Goal: Complete application form: Complete application form

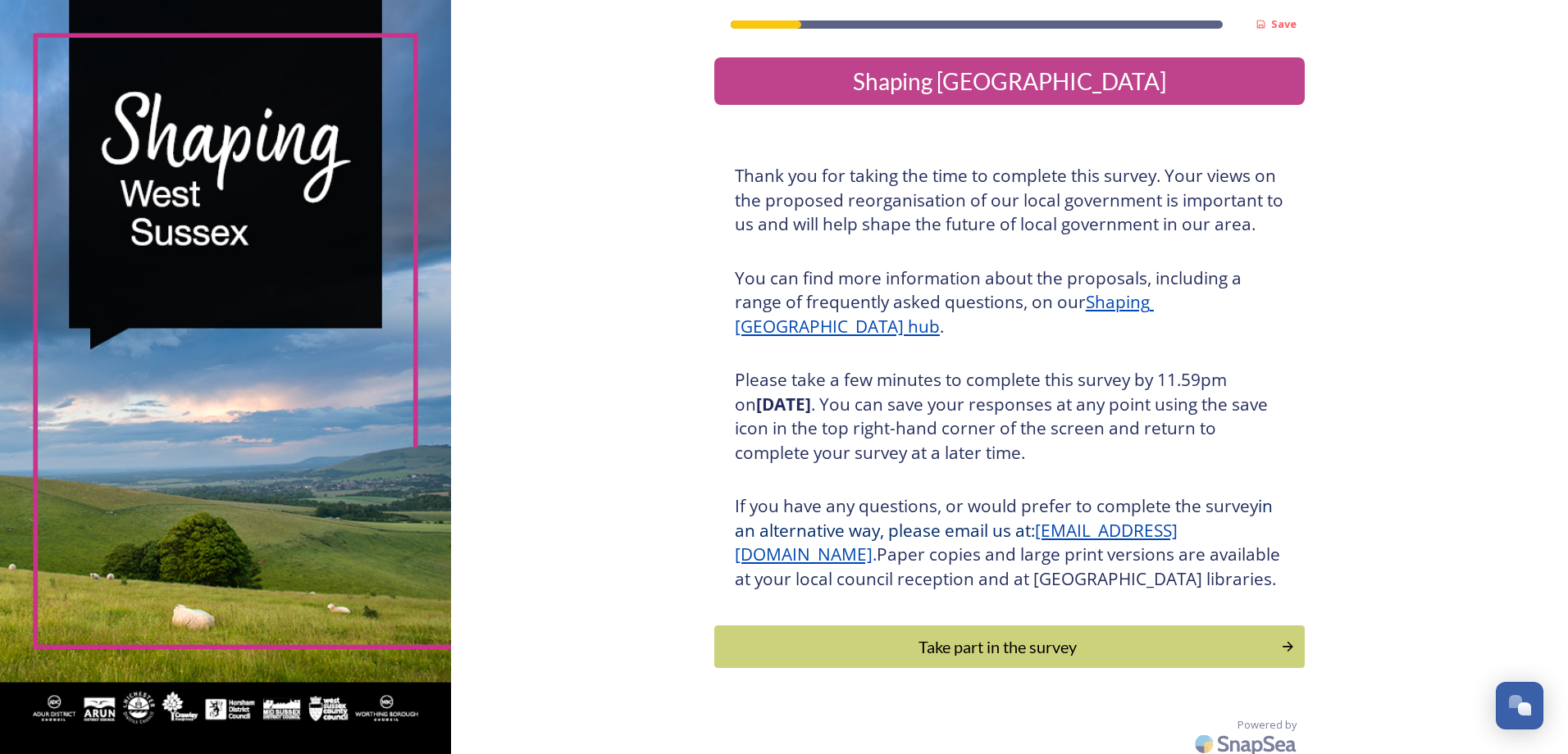
scroll to position [33, 0]
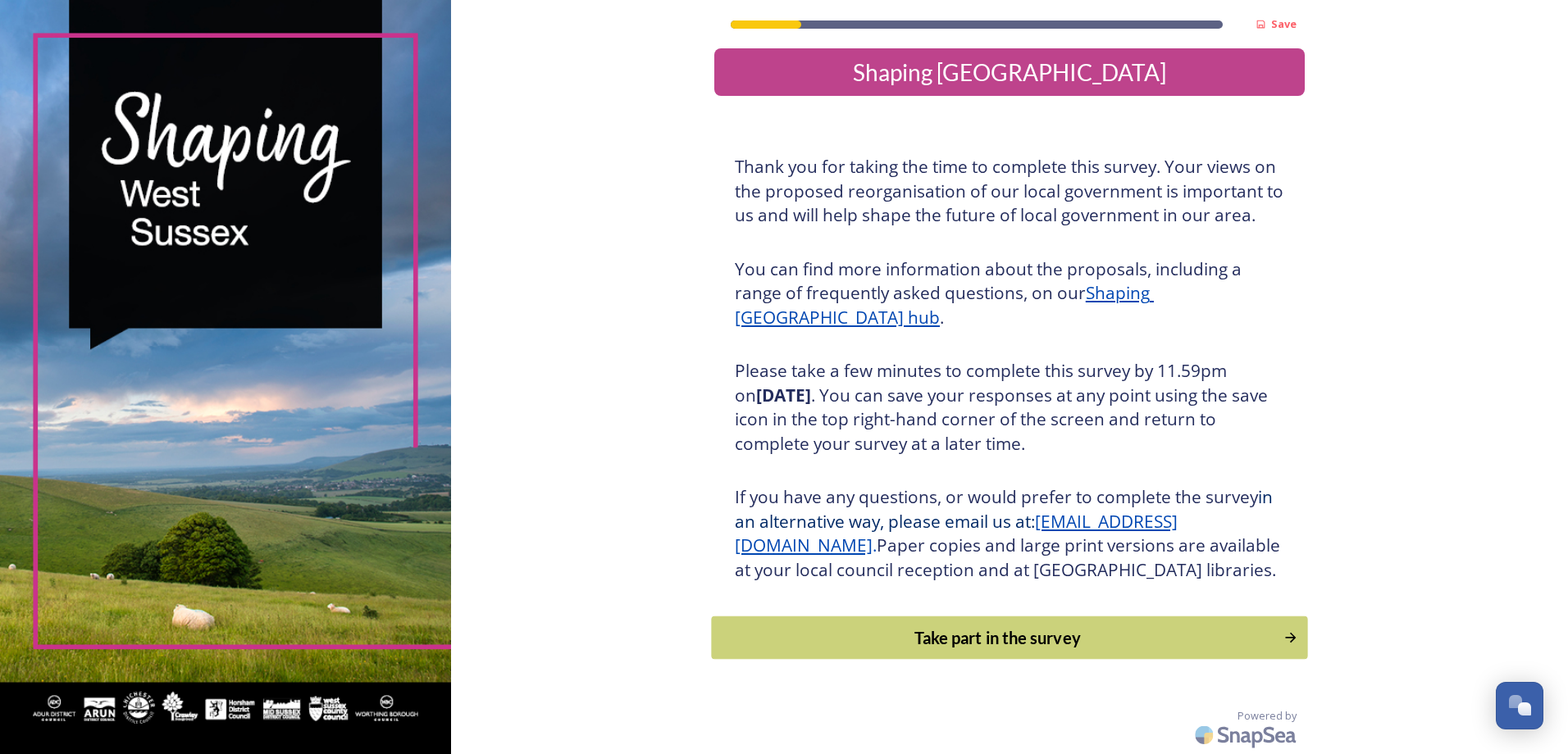
click at [1018, 638] on div "Take part in the survey" at bounding box center [996, 637] width 554 height 25
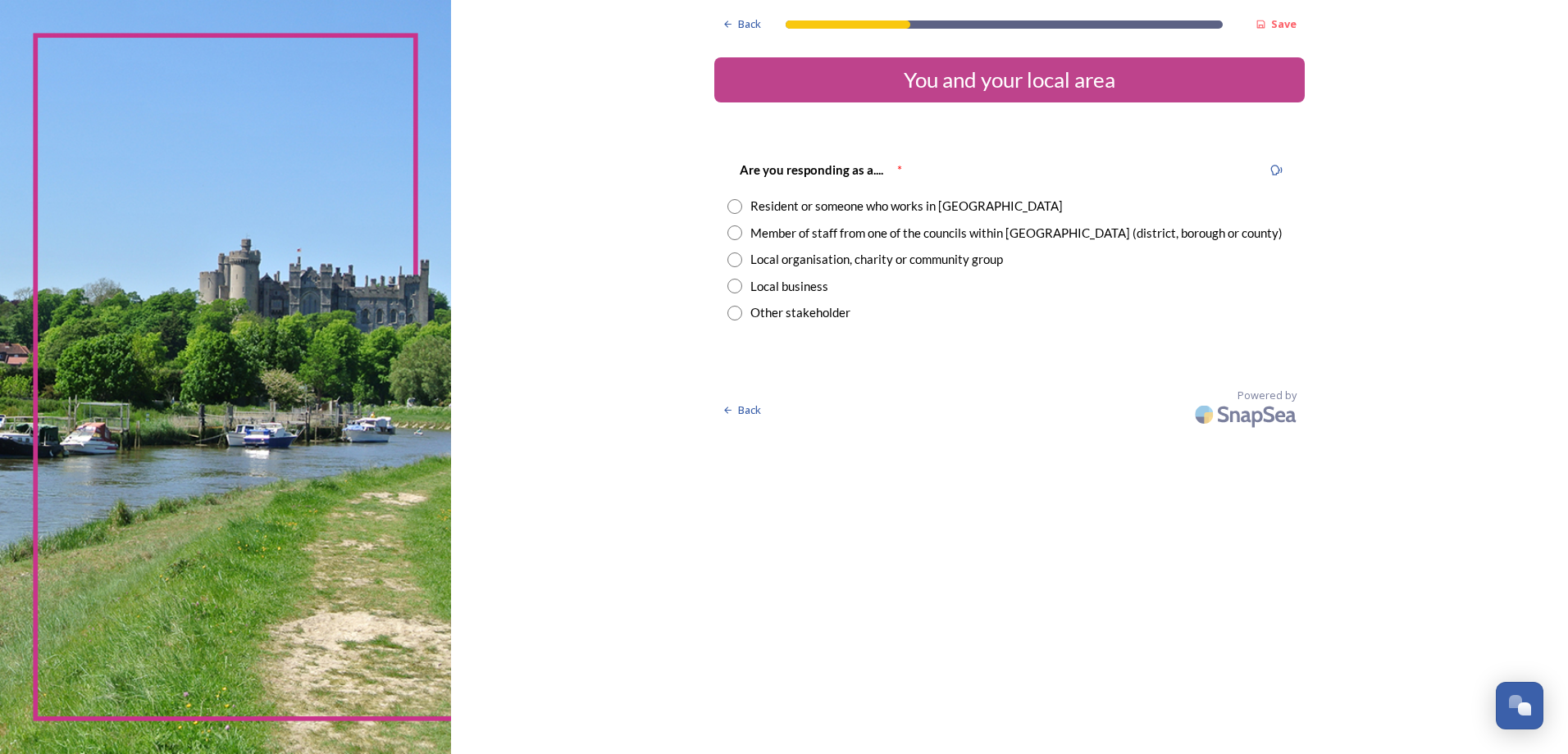
click at [739, 236] on input "radio" at bounding box center [735, 233] width 15 height 15
radio input "true"
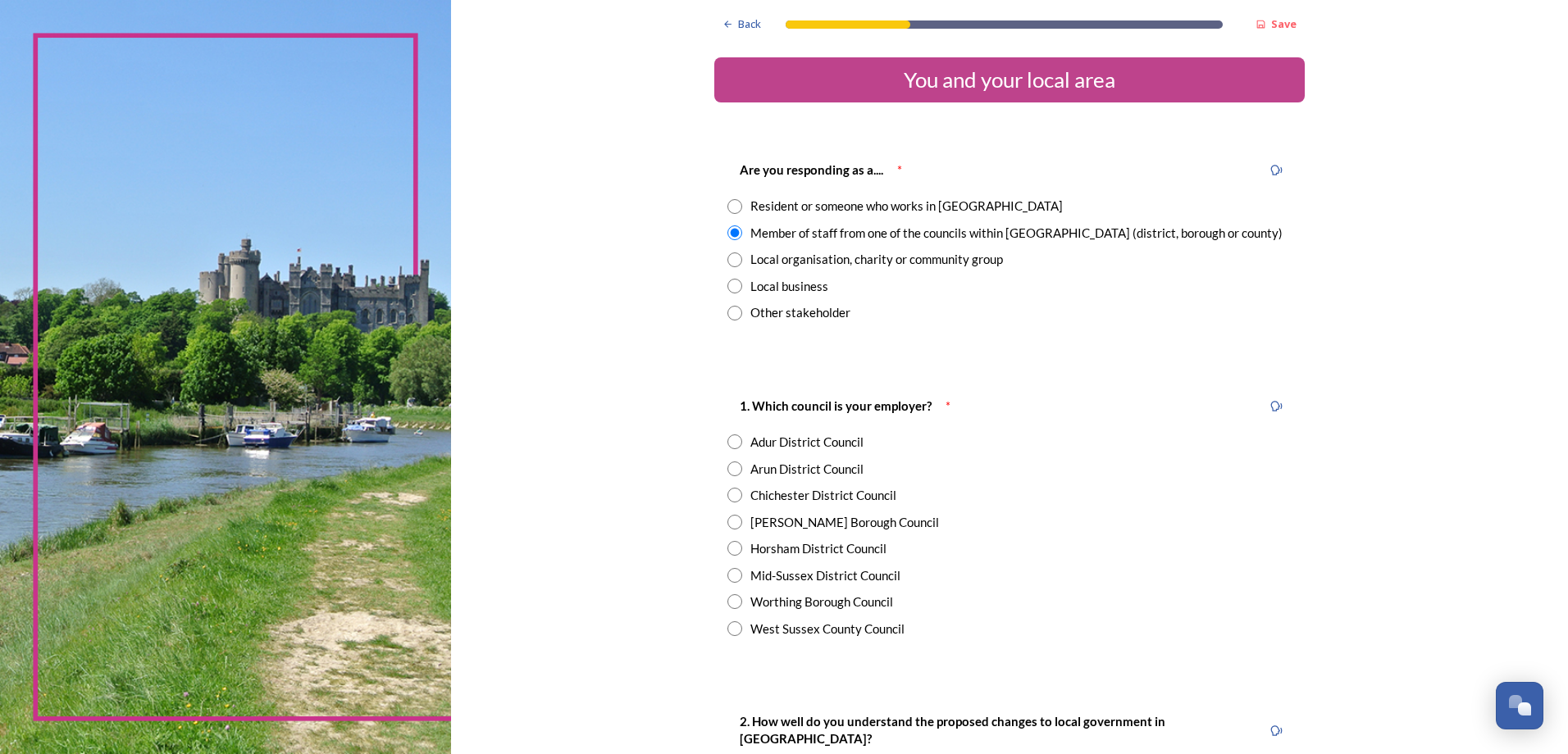
click at [728, 523] on input "radio" at bounding box center [735, 522] width 15 height 15
radio input "true"
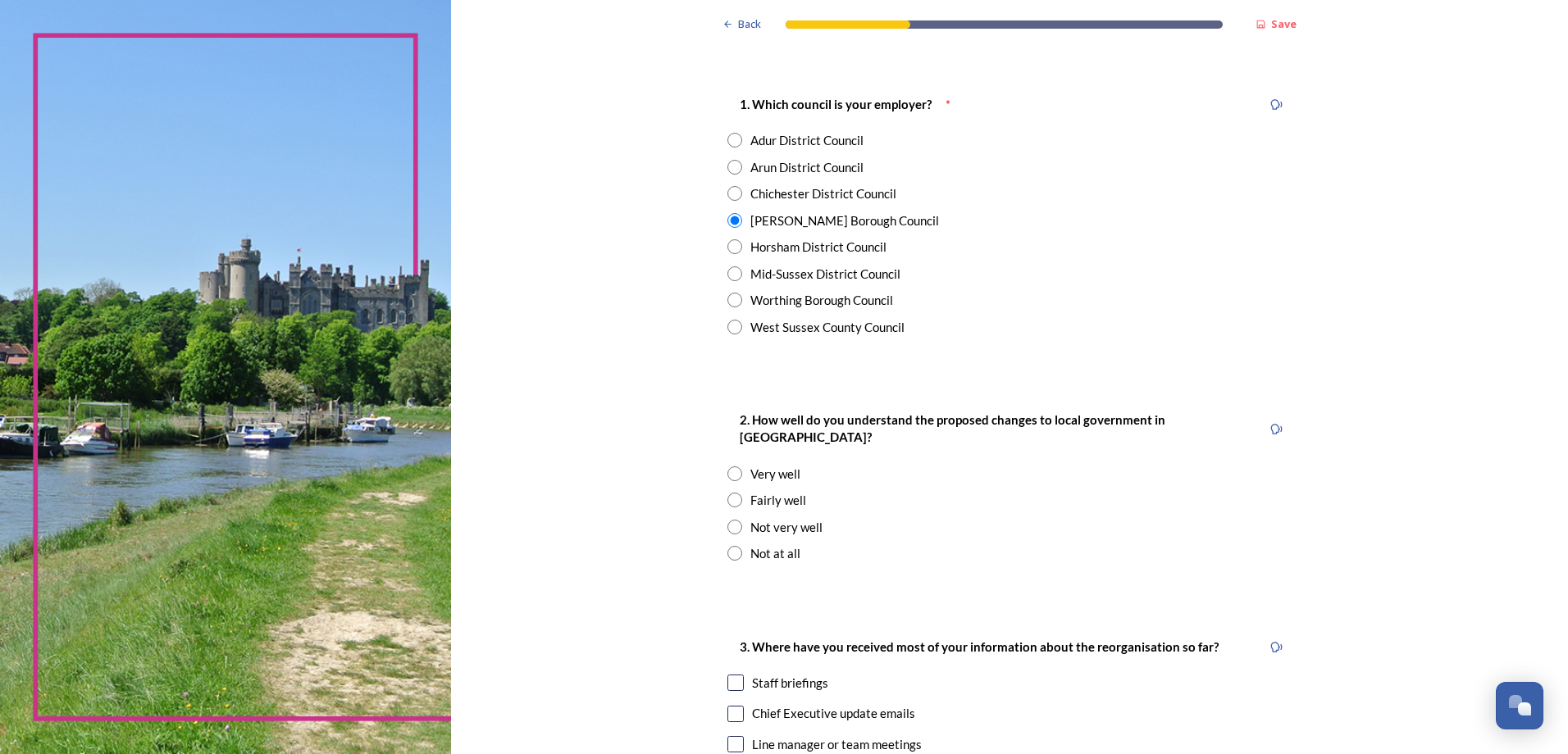
scroll to position [327, 0]
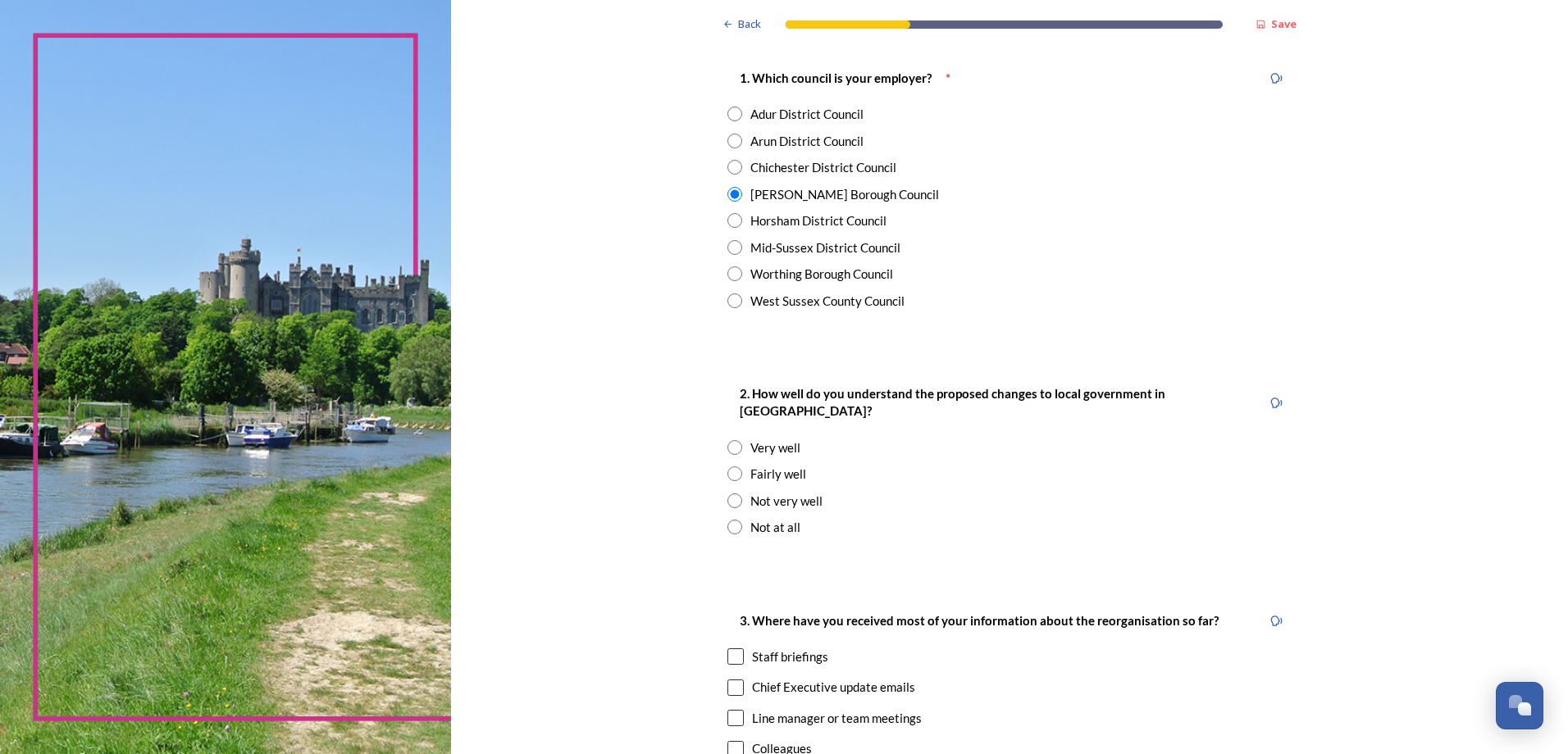
click at [727, 466] on input "radio" at bounding box center [735, 474] width 15 height 15
radio input "true"
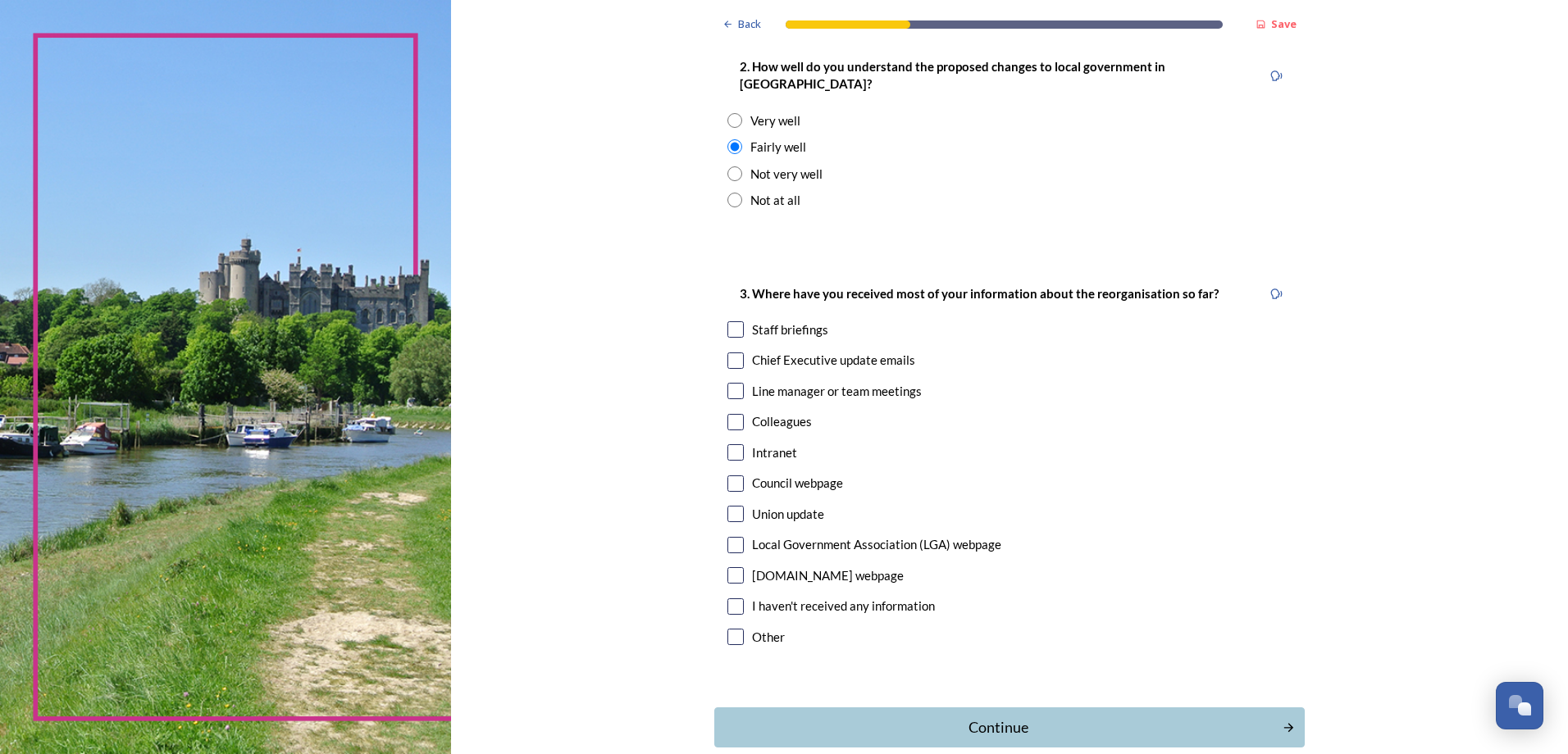
scroll to position [656, 0]
click at [729, 321] on input "checkbox" at bounding box center [736, 329] width 17 height 17
checkbox input "true"
click at [731, 351] on input "checkbox" at bounding box center [736, 360] width 17 height 17
checkbox input "true"
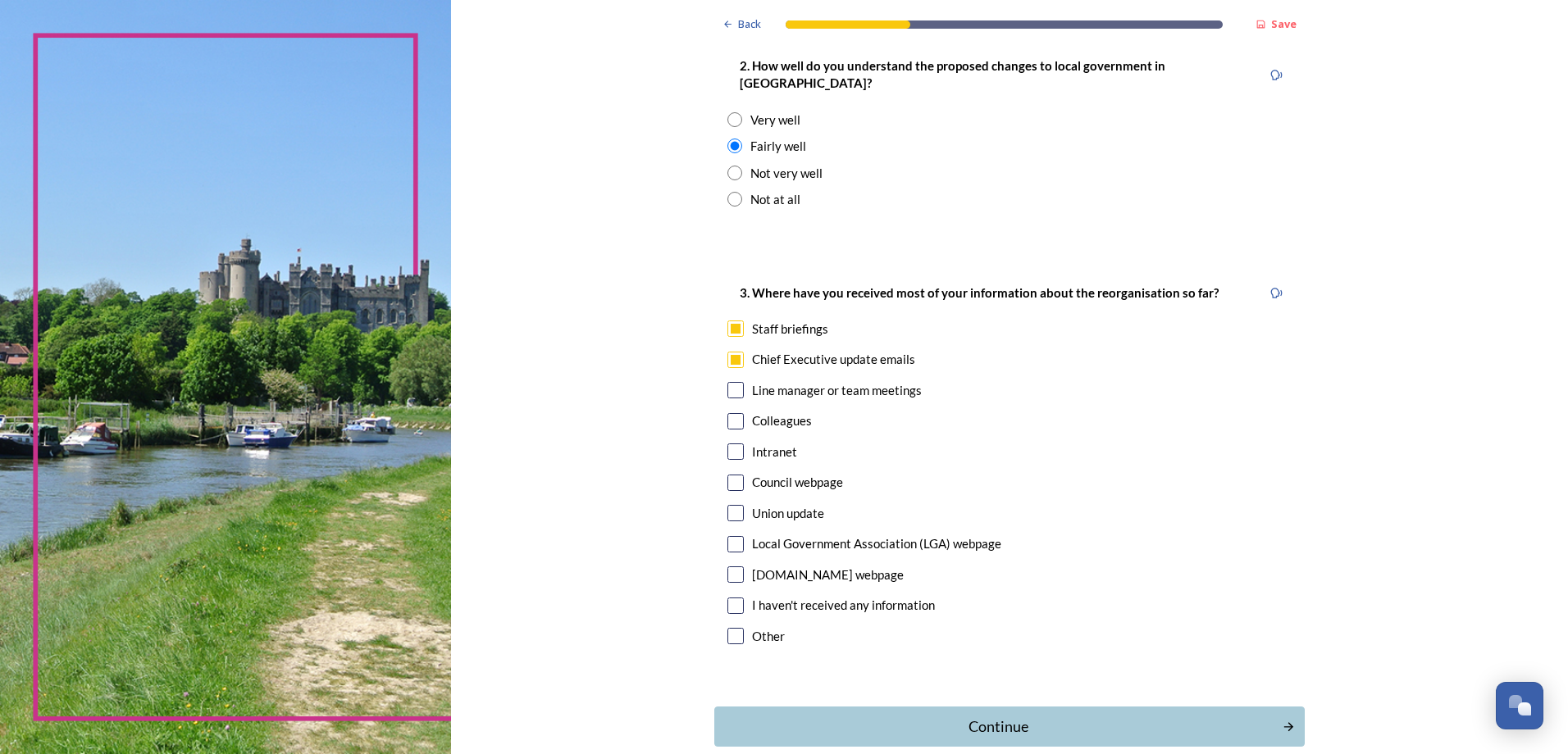
click at [730, 382] on input "checkbox" at bounding box center [736, 390] width 17 height 17
checkbox input "true"
click at [730, 475] on input "checkbox" at bounding box center [736, 483] width 17 height 17
checkbox input "true"
click at [1224, 715] on div "Continue" at bounding box center [997, 726] width 555 height 22
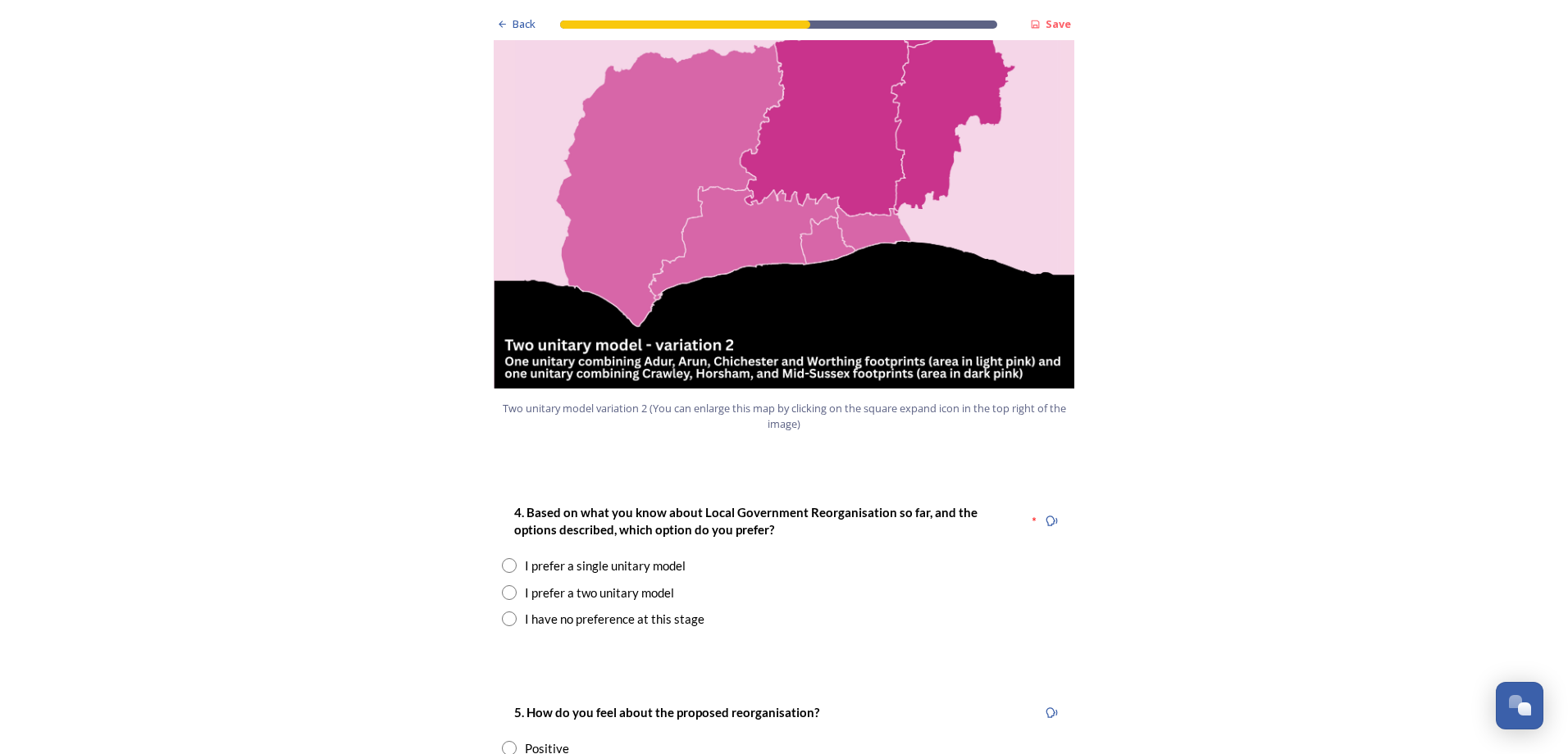
scroll to position [1803, 0]
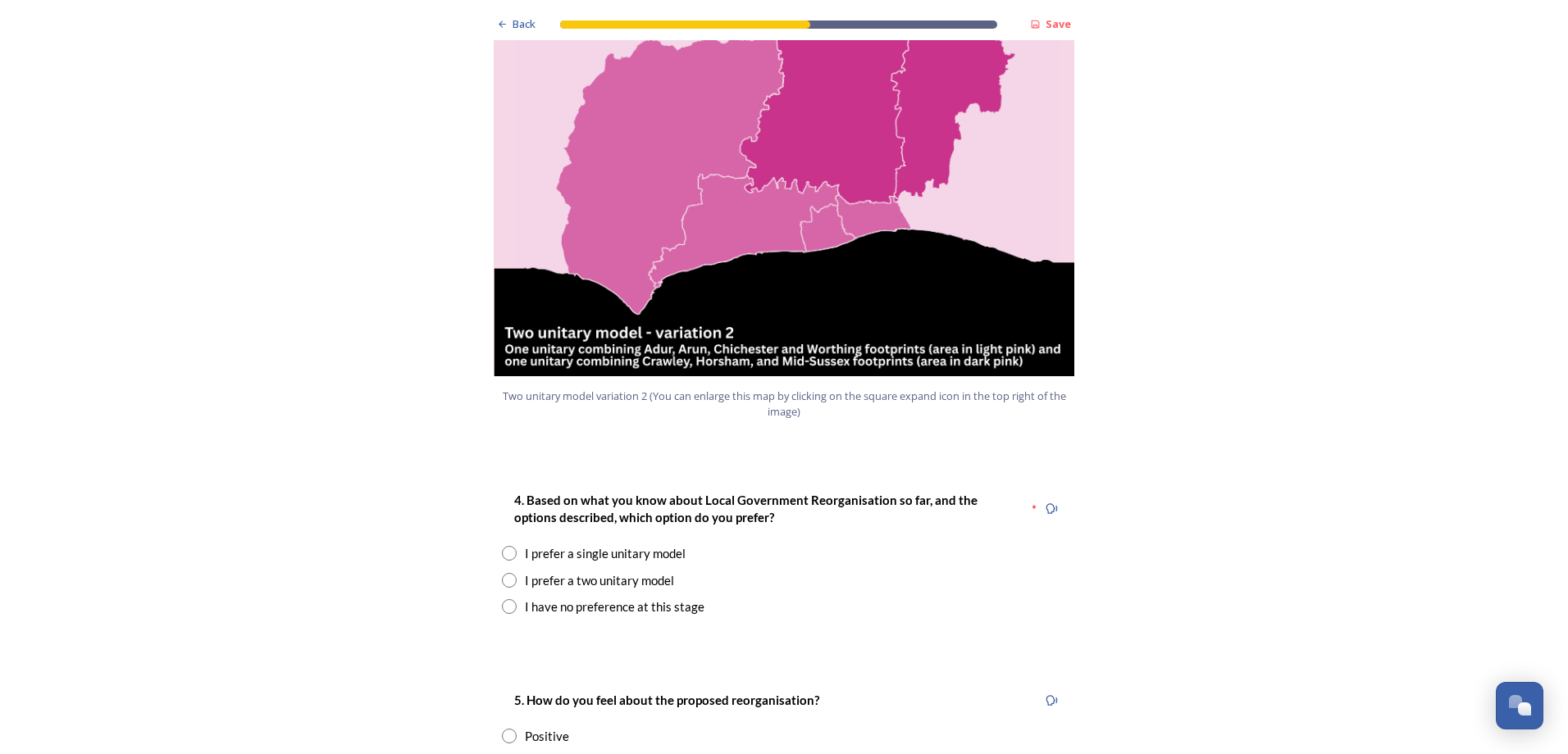
click at [502, 599] on input "radio" at bounding box center [509, 607] width 15 height 15
radio input "true"
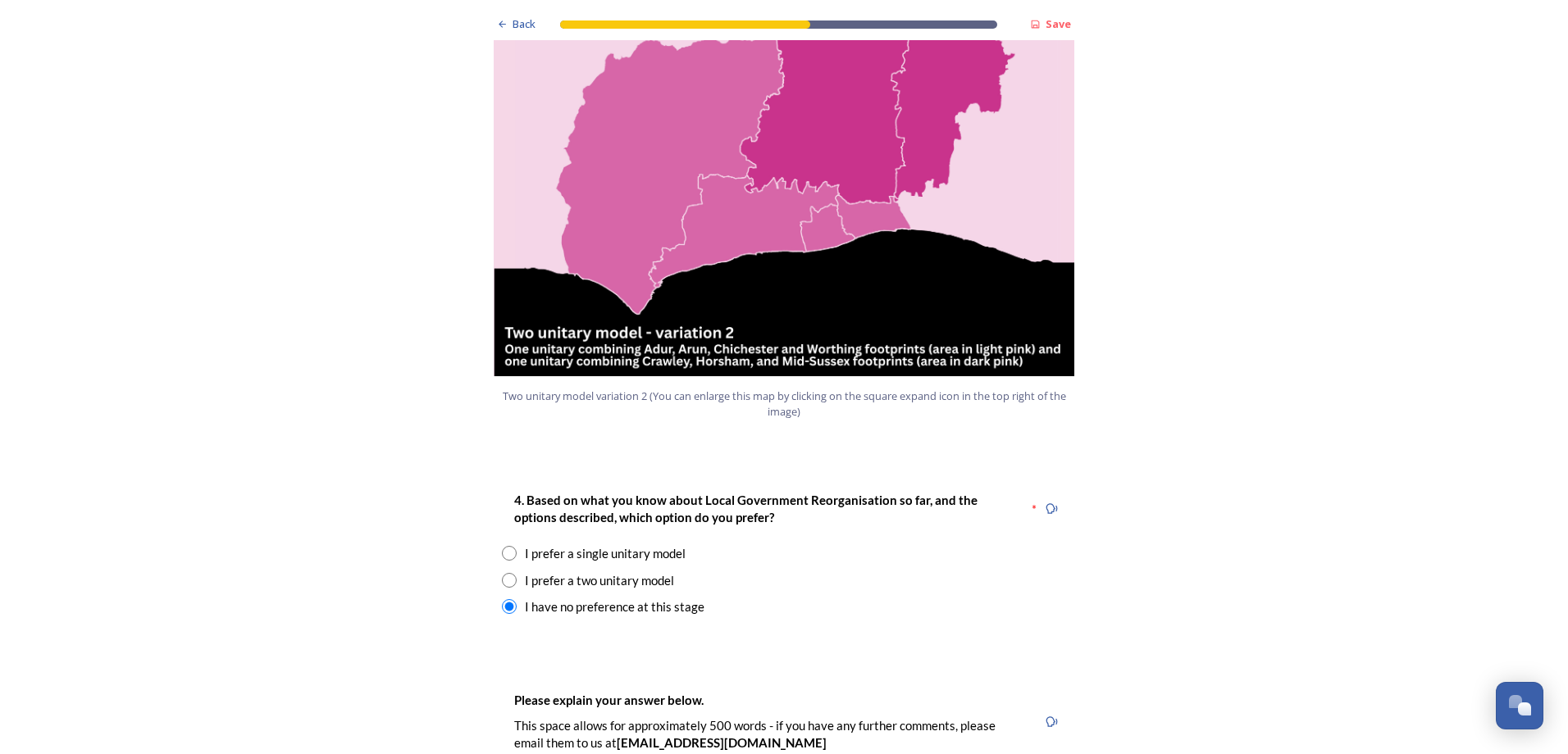
click at [509, 573] on input "radio" at bounding box center [509, 581] width 15 height 15
radio input "true"
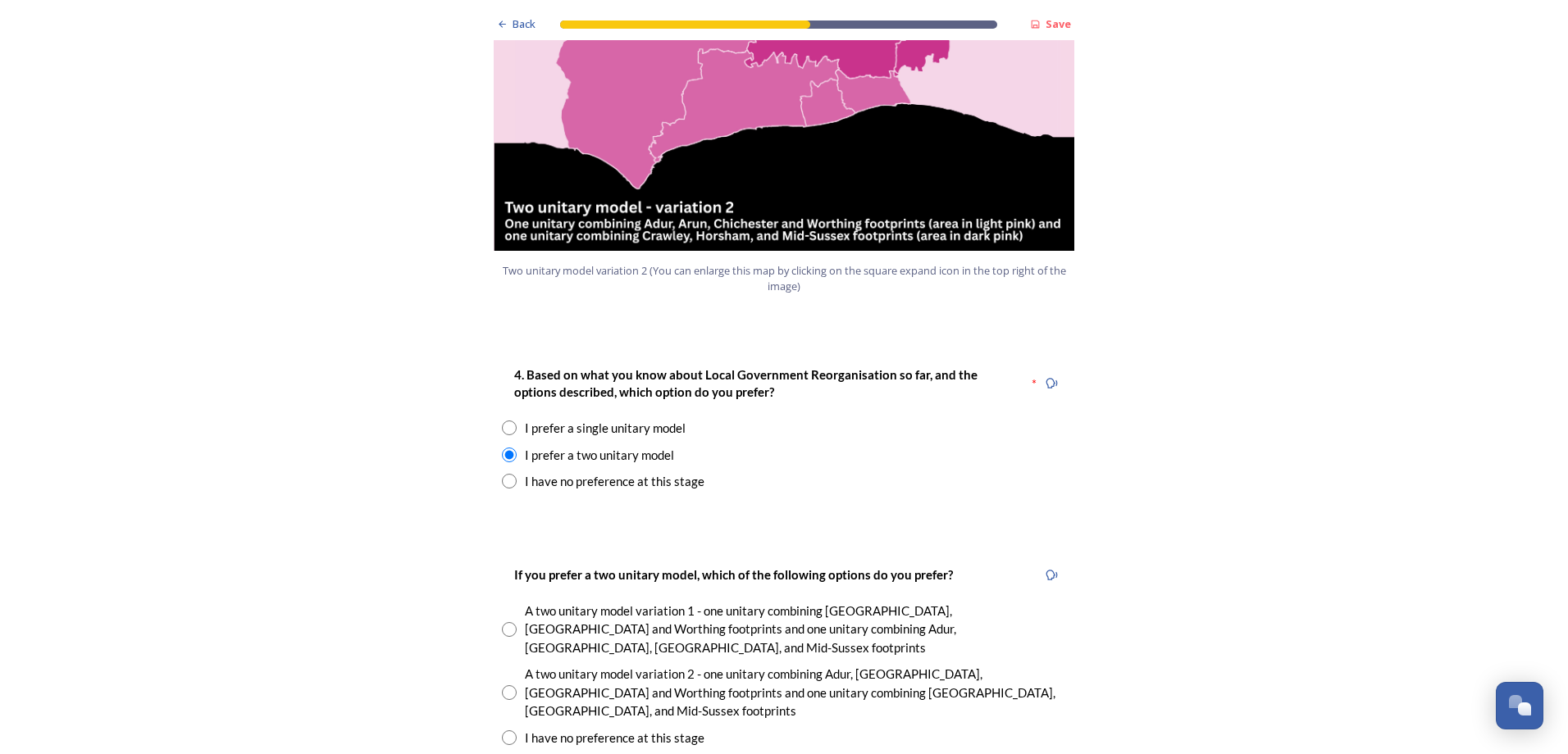
scroll to position [1967, 0]
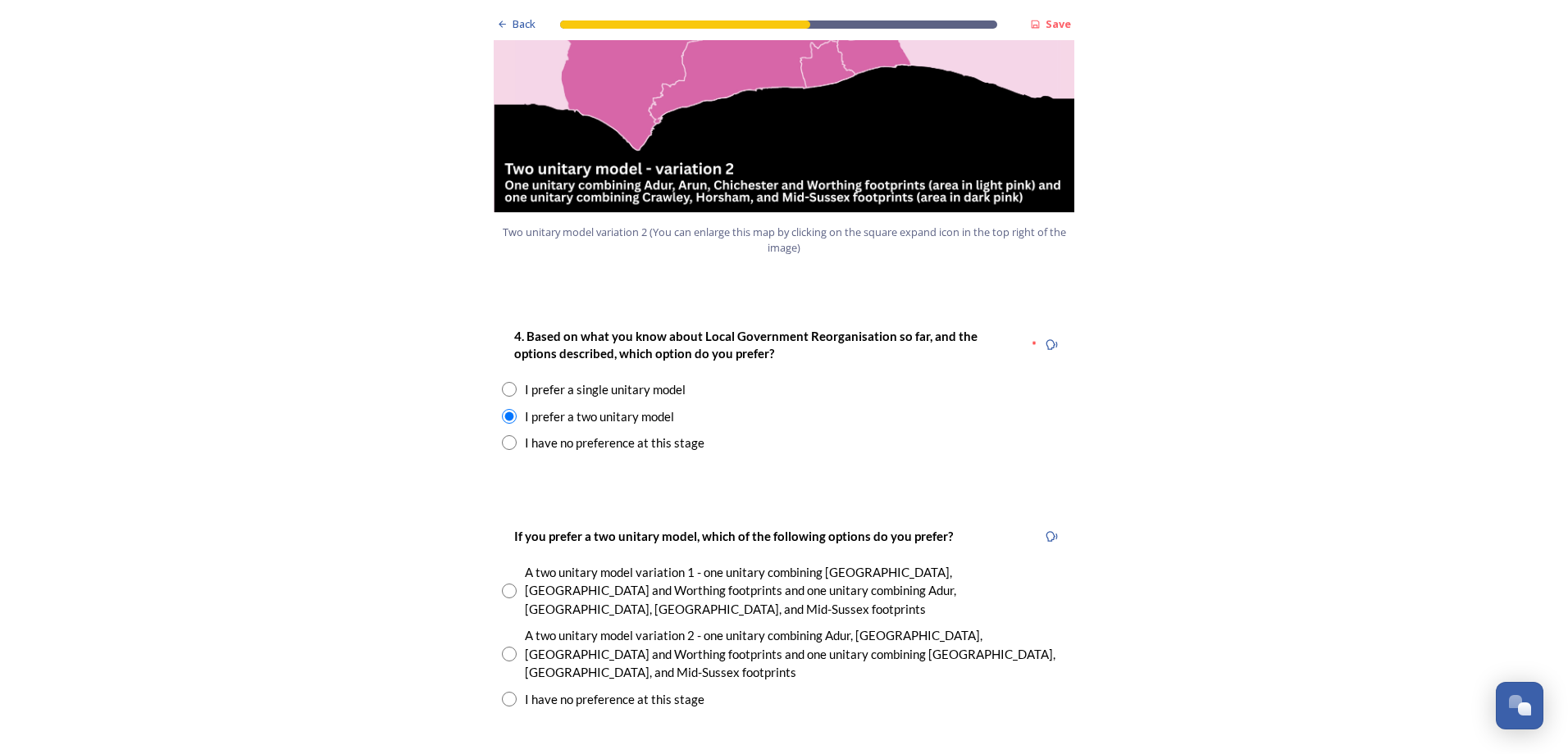
click at [504, 692] on input "radio" at bounding box center [509, 699] width 15 height 15
radio input "true"
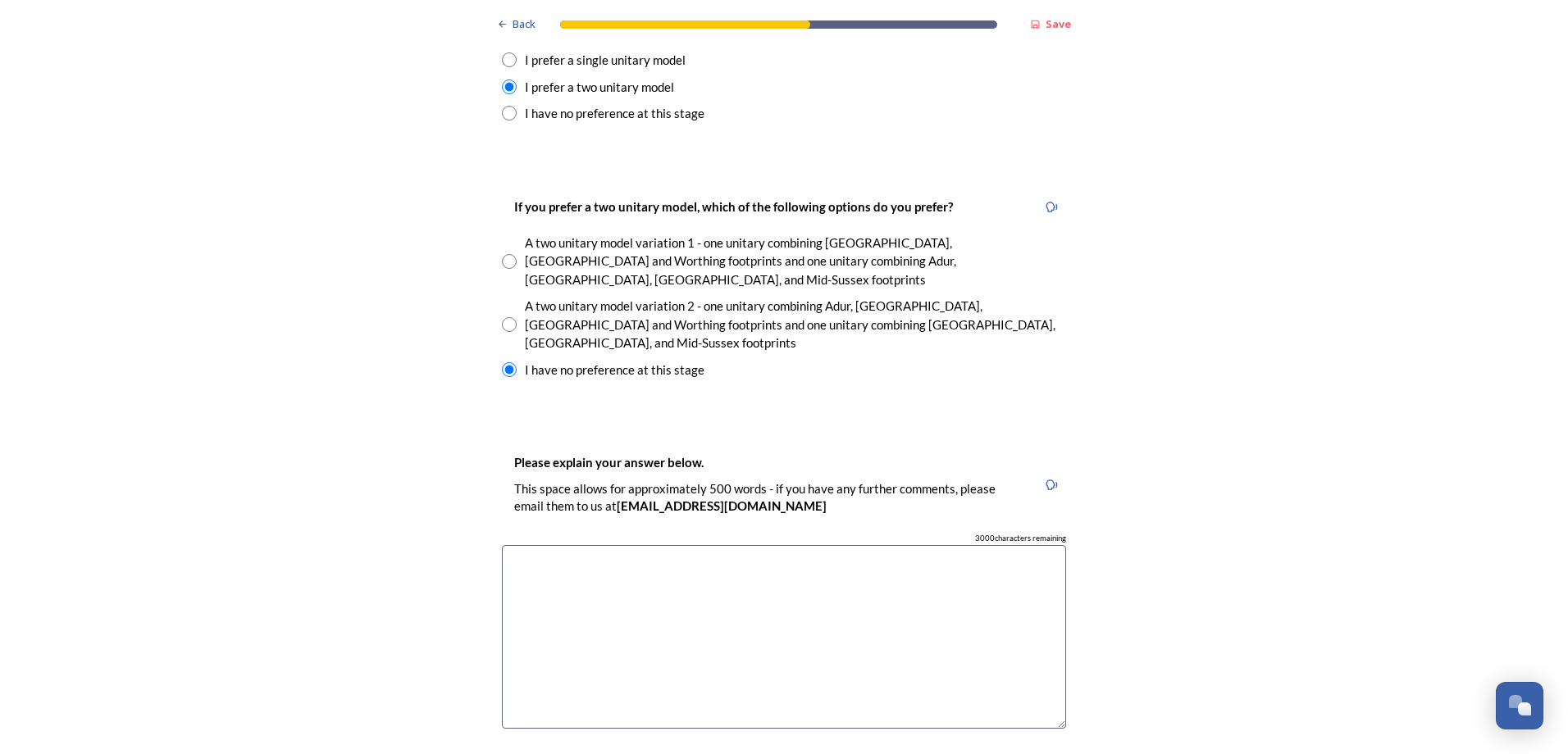
scroll to position [2294, 0]
click at [593, 546] on textarea at bounding box center [784, 638] width 564 height 185
type textarea "I"
type textarea "W"
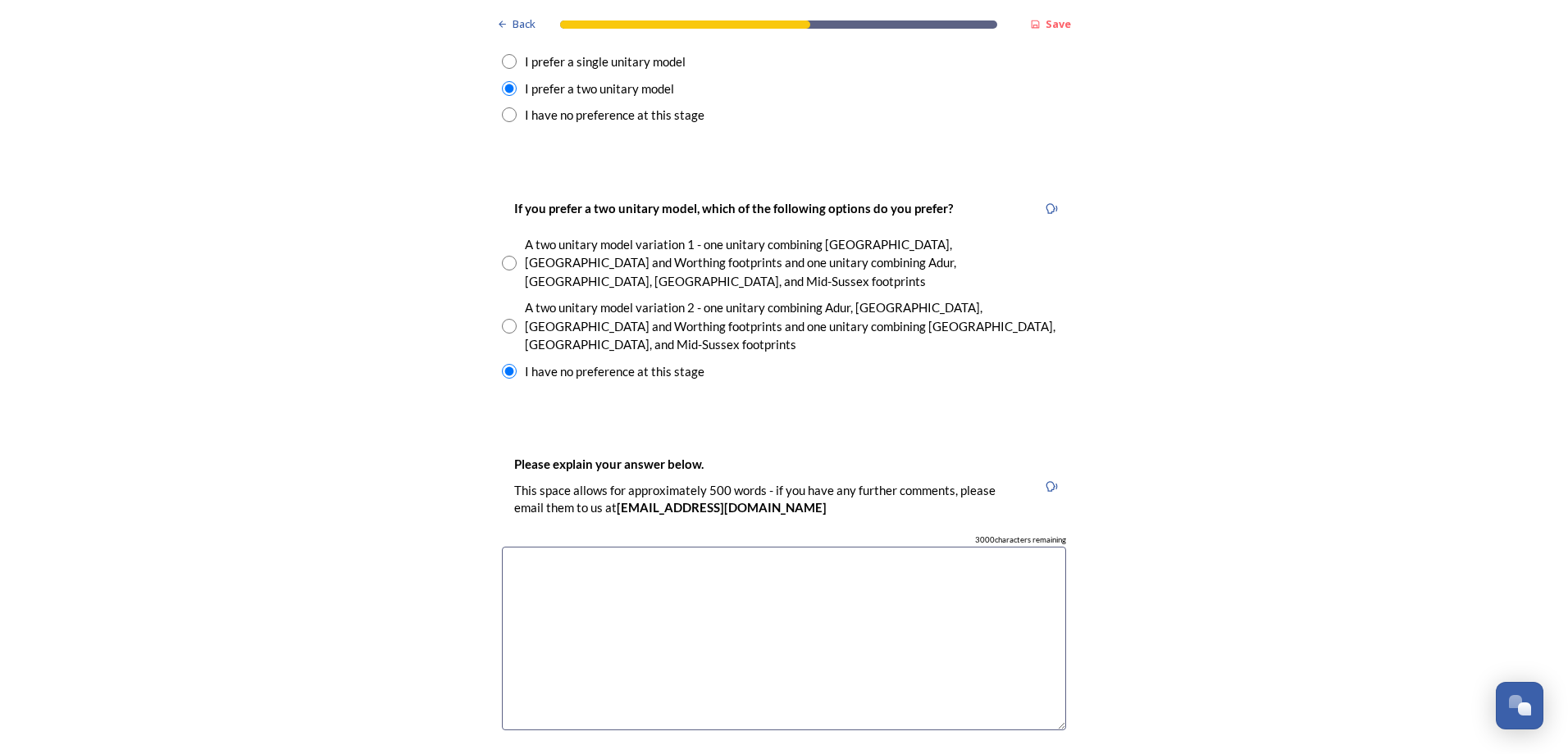
click at [502, 319] on input "radio" at bounding box center [509, 326] width 15 height 15
radio input "true"
click at [506, 364] on input "radio" at bounding box center [509, 371] width 15 height 15
radio input "true"
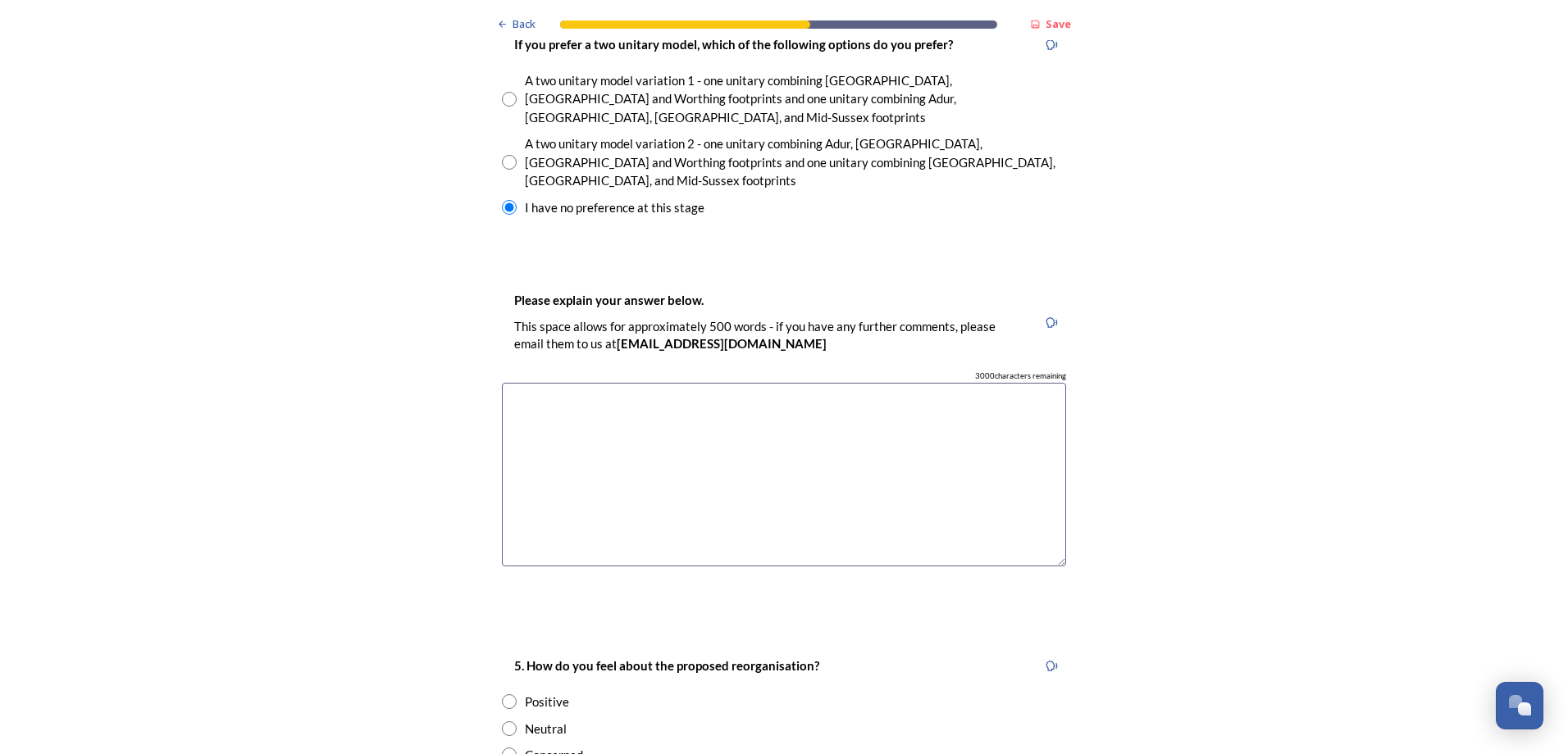
scroll to position [2377, 0]
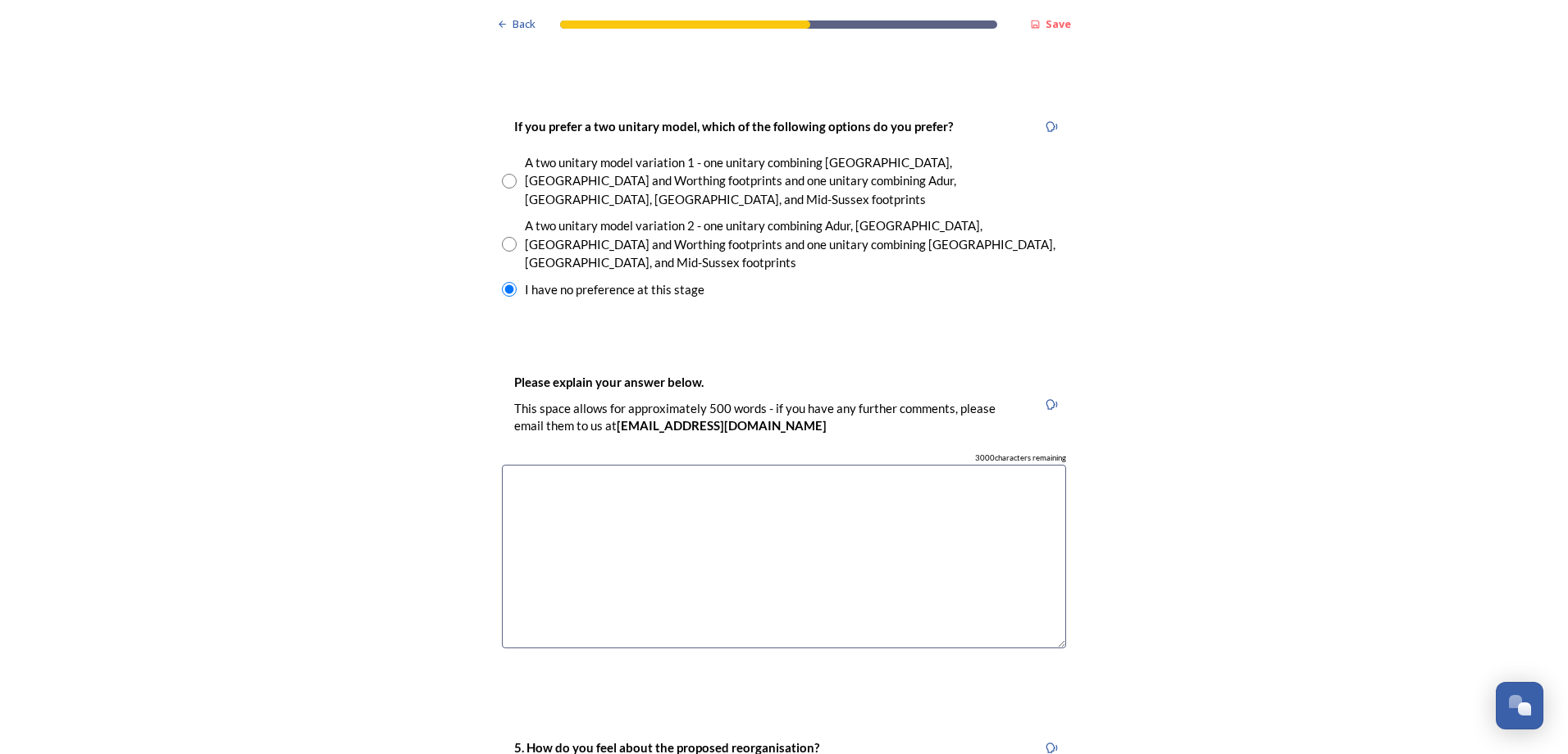
click at [528, 465] on textarea at bounding box center [784, 556] width 564 height 185
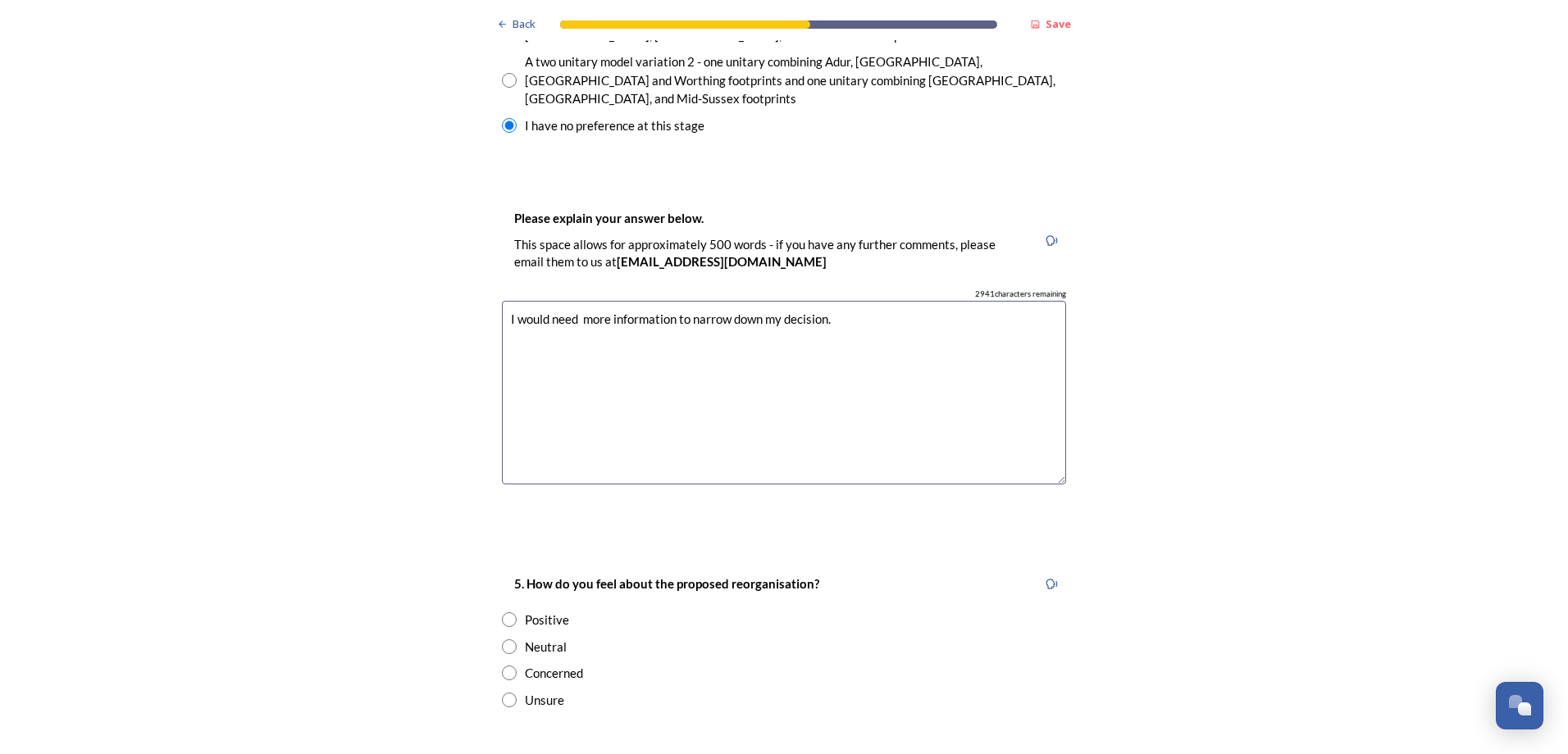
scroll to position [2623, 0]
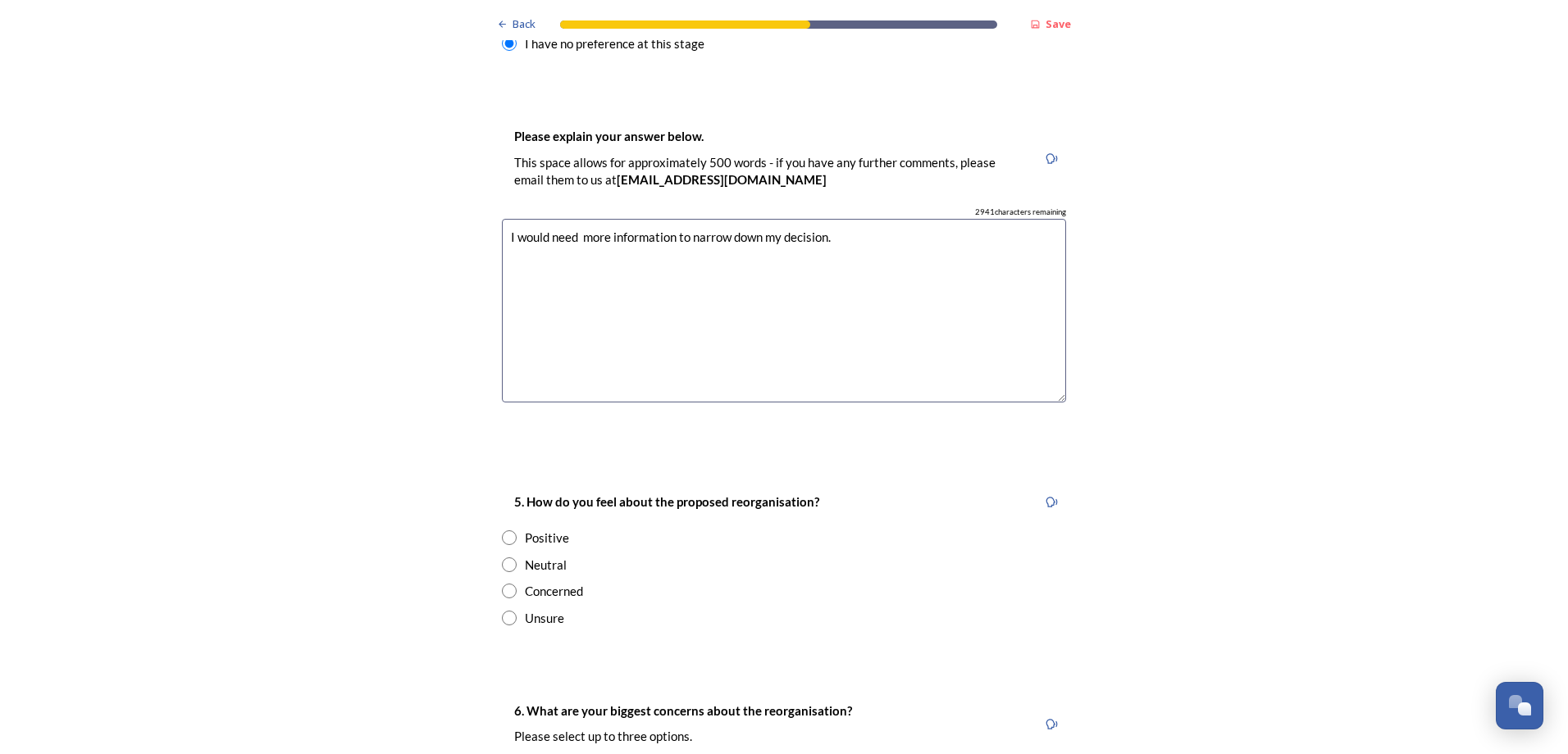
type textarea "I would need more information to narrow down my decision."
click at [503, 583] on input "radio" at bounding box center [509, 591] width 15 height 15
radio input "true"
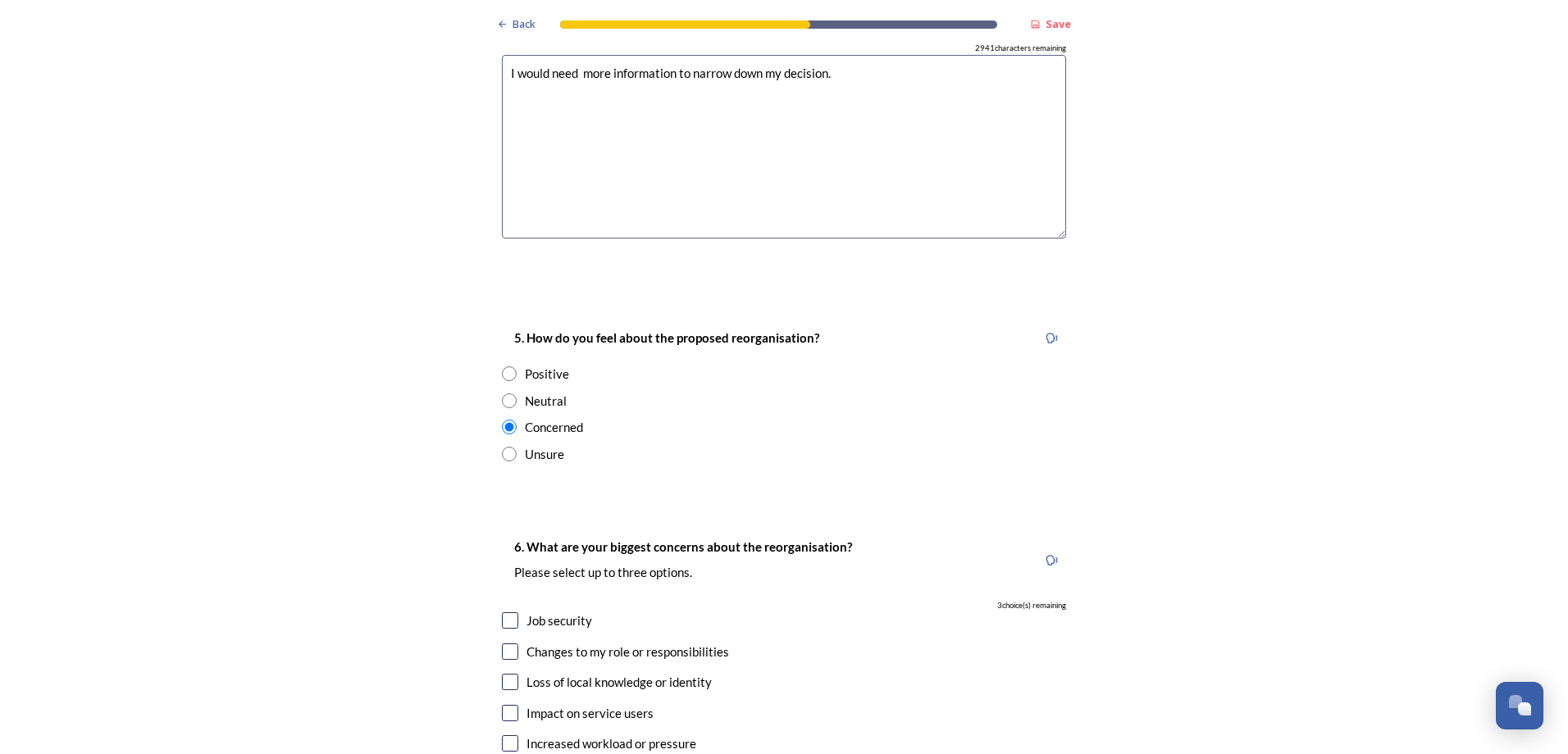
scroll to position [2869, 0]
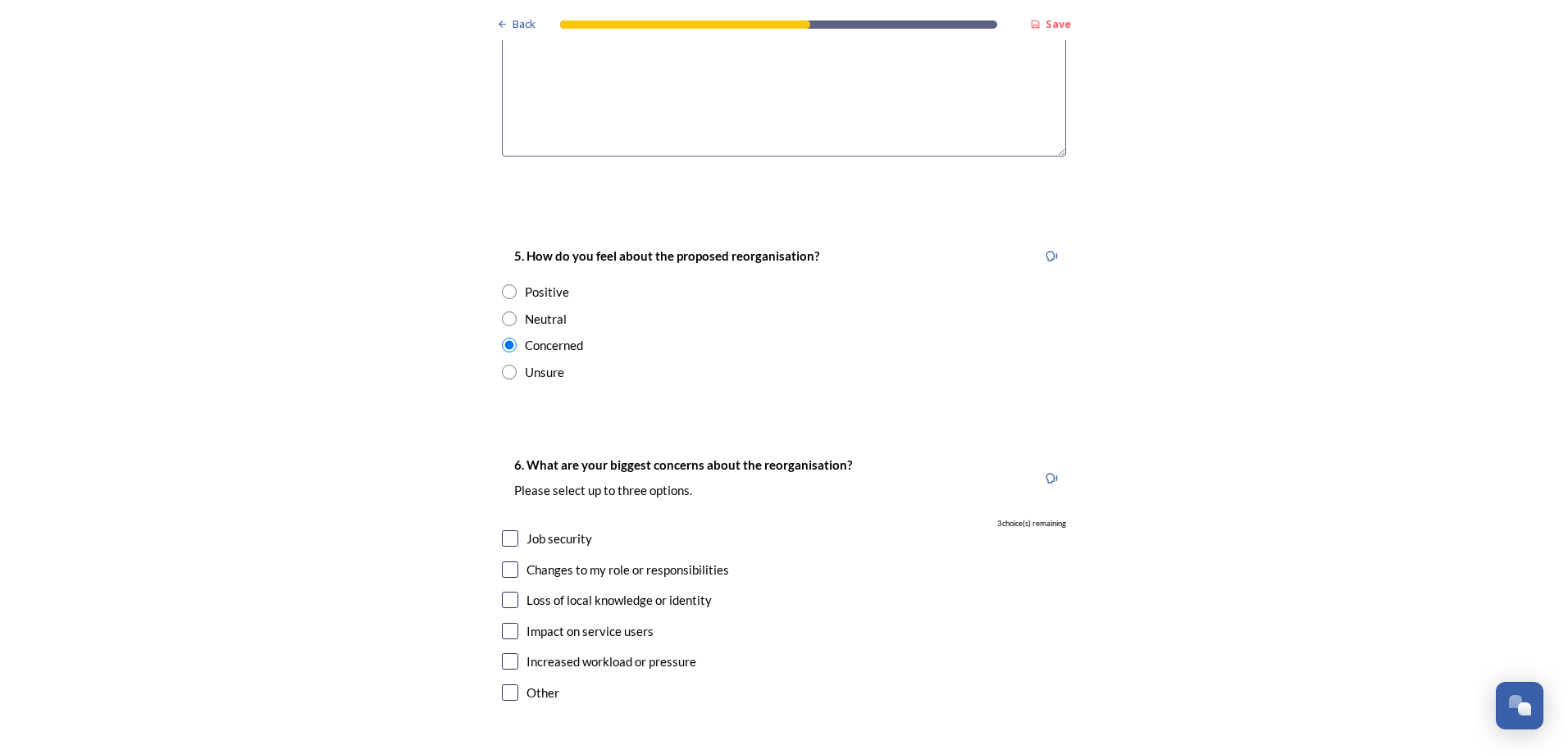
click at [504, 530] on input "checkbox" at bounding box center [510, 539] width 17 height 17
checkbox input "true"
click at [503, 592] on input "checkbox" at bounding box center [510, 600] width 17 height 17
checkbox input "true"
click at [505, 623] on input "checkbox" at bounding box center [510, 632] width 17 height 17
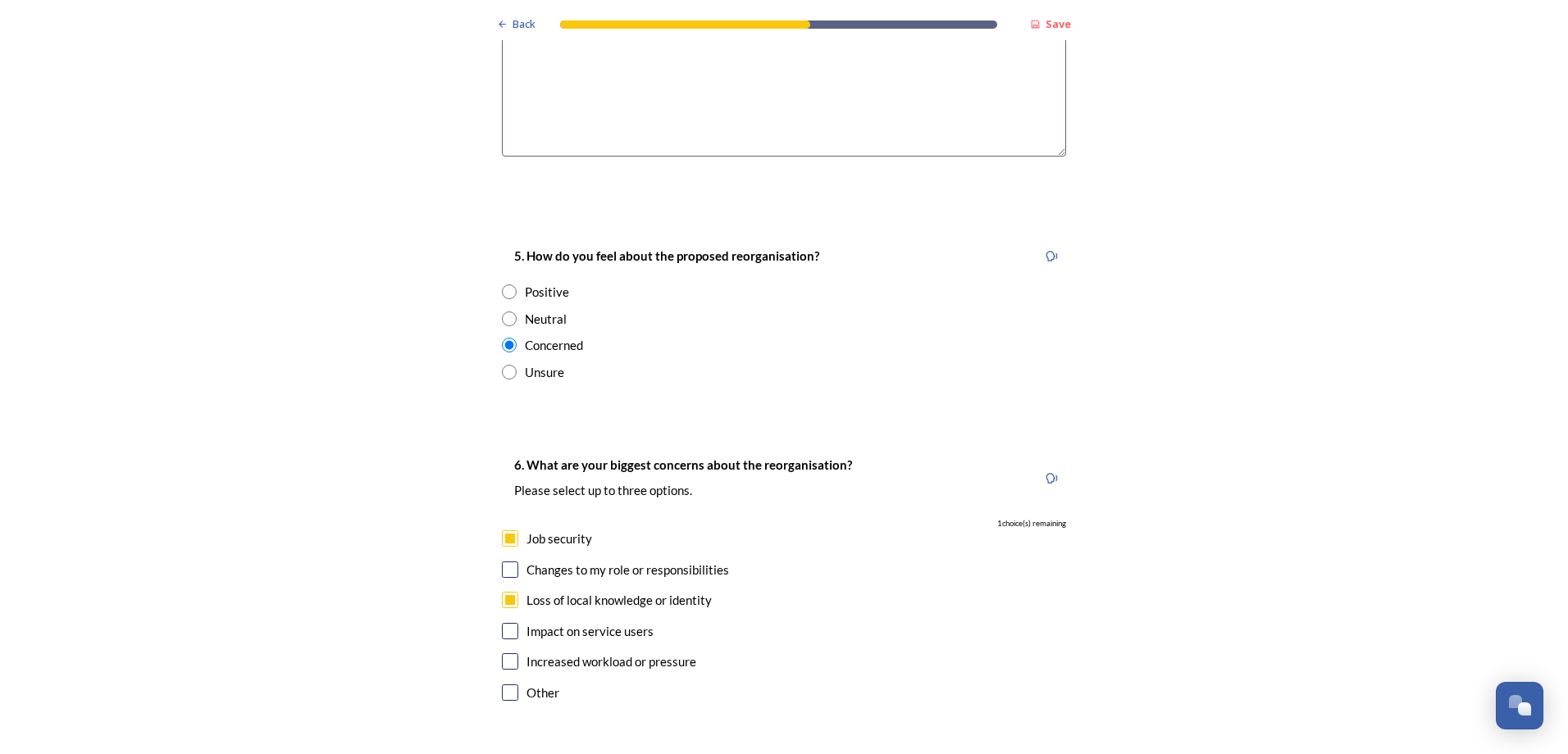
checkbox input "true"
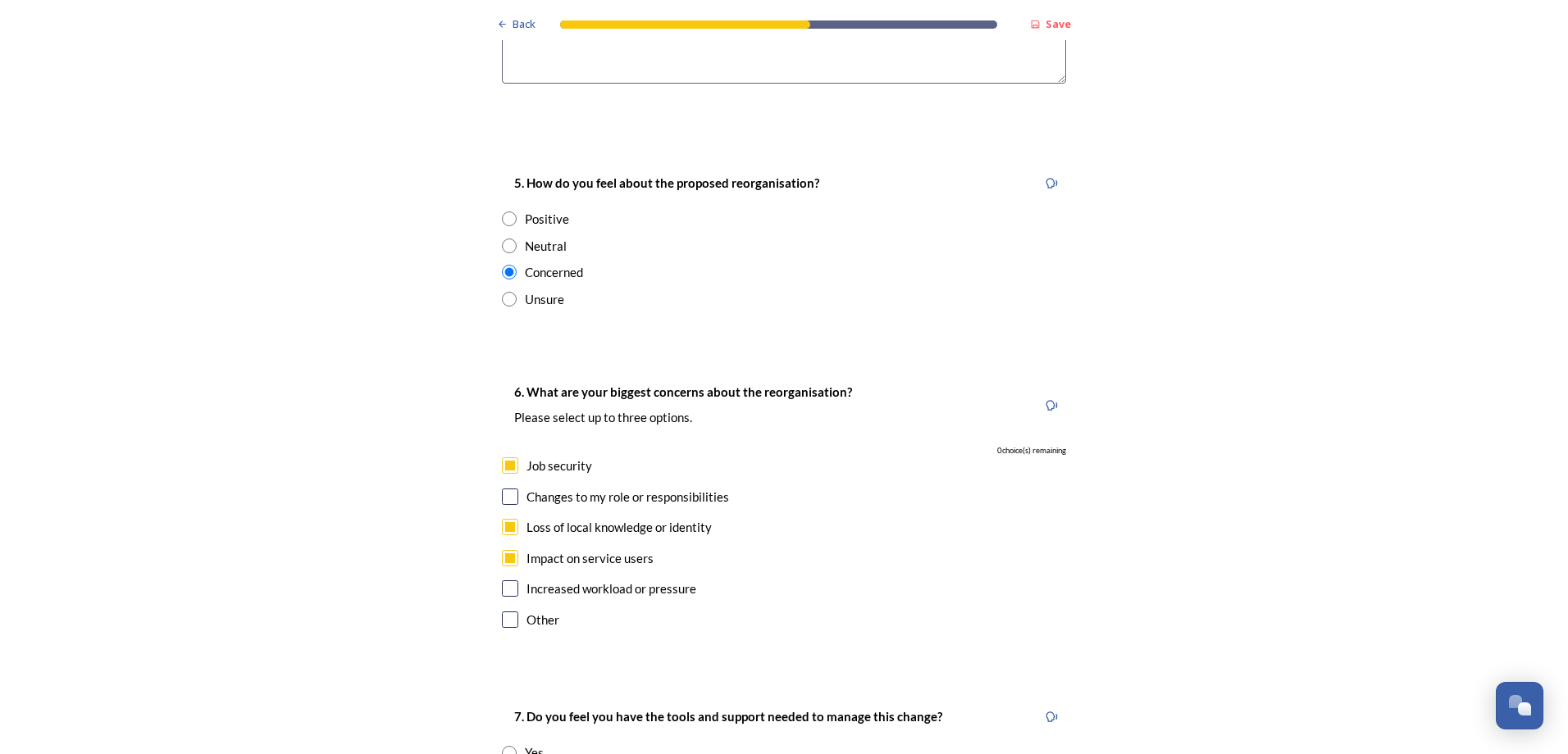
scroll to position [3114, 0]
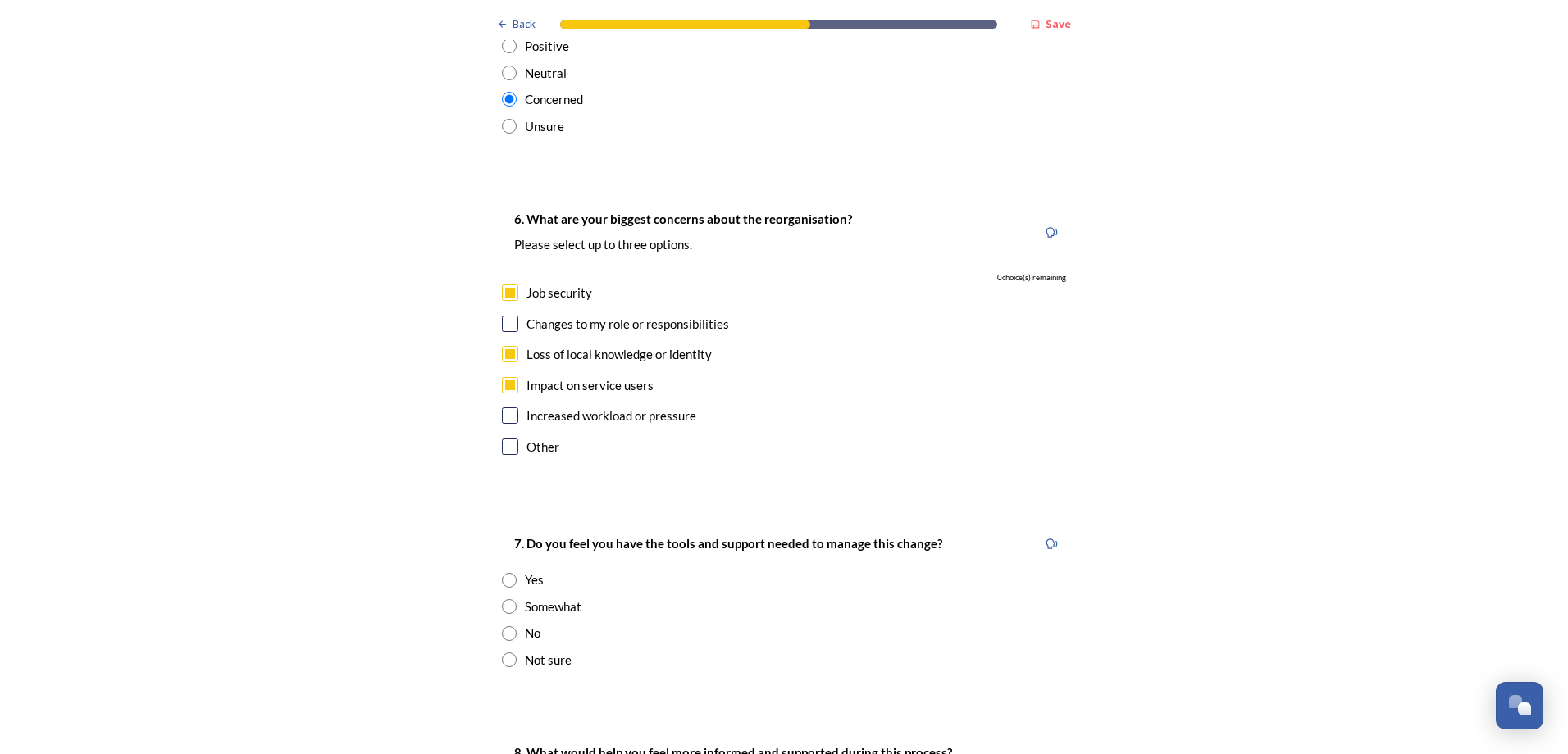
click at [505, 599] on input "radio" at bounding box center [509, 607] width 15 height 15
radio input "true"
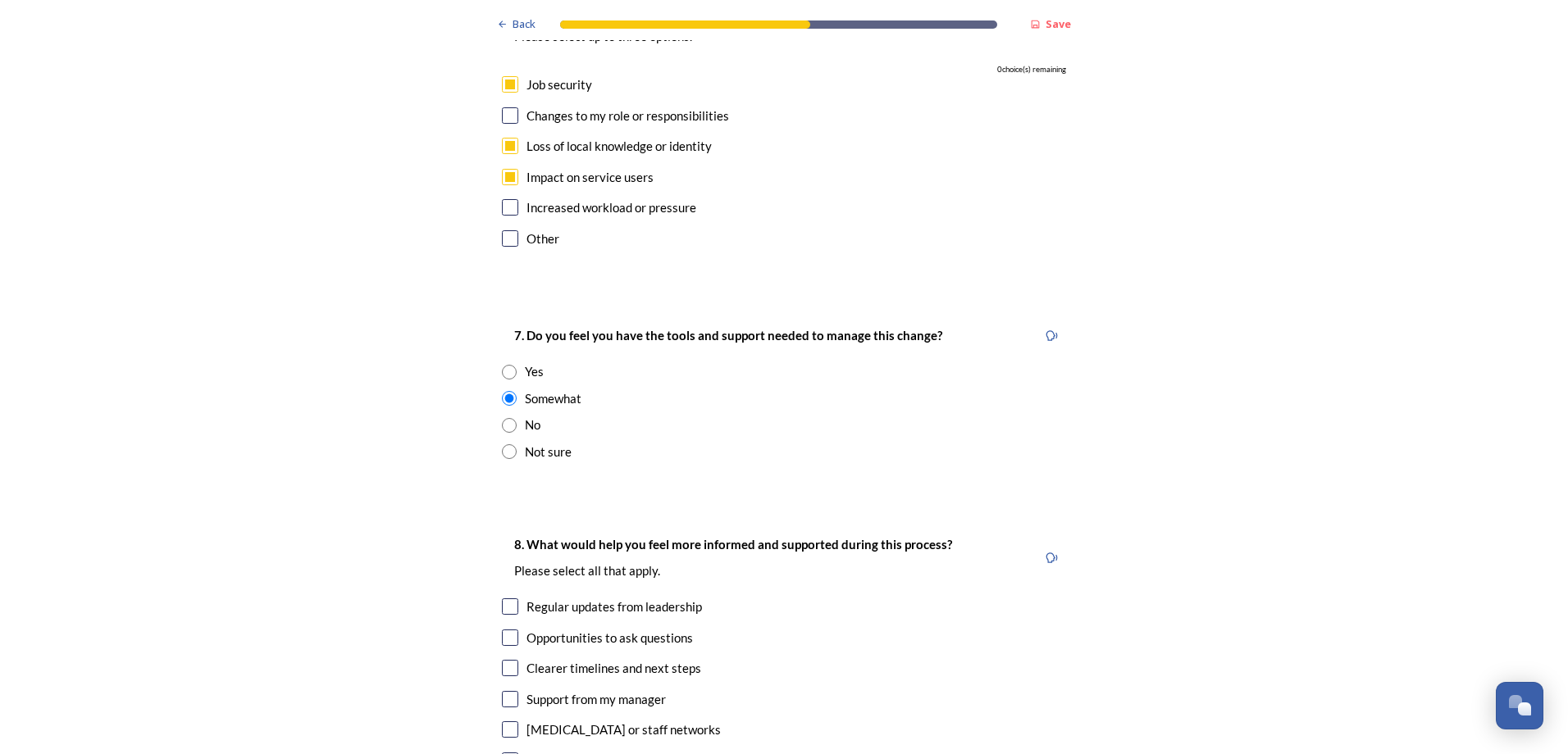
scroll to position [3360, 0]
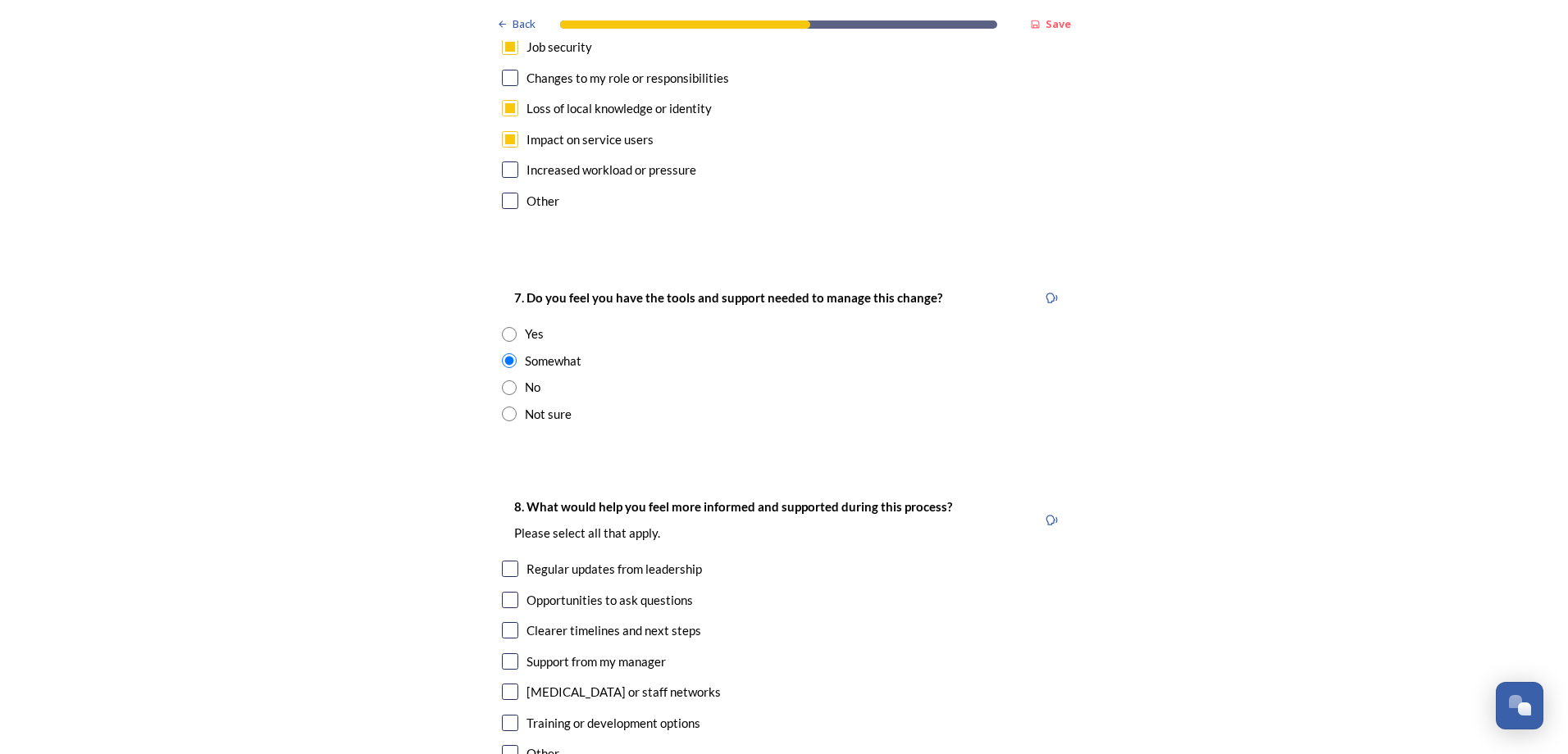
click at [502, 560] on input "checkbox" at bounding box center [510, 569] width 17 height 17
checkbox input "true"
click at [504, 592] on input "checkbox" at bounding box center [510, 600] width 17 height 17
checkbox input "true"
click at [504, 622] on input "checkbox" at bounding box center [510, 631] width 17 height 17
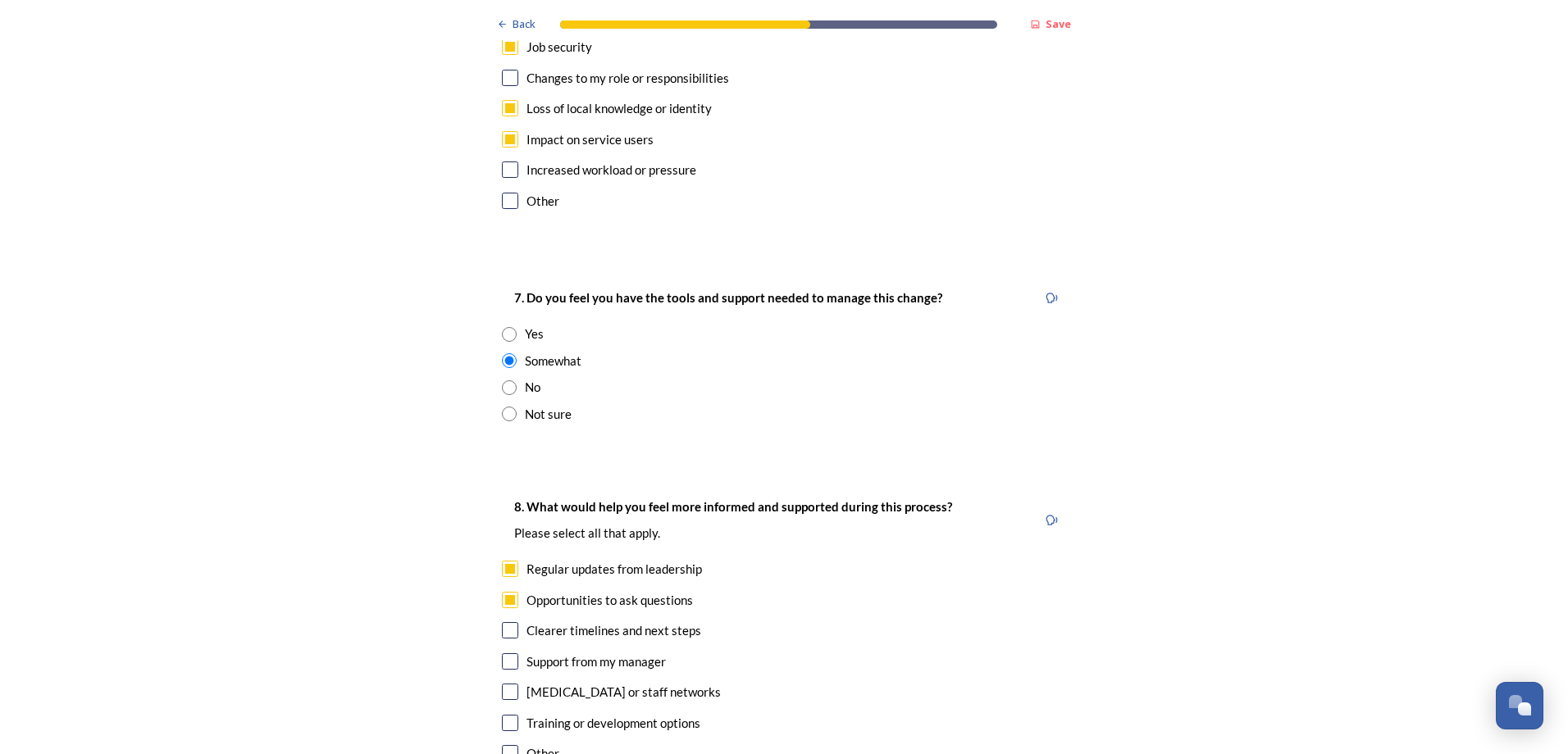
checkbox input "true"
click at [505, 653] on input "checkbox" at bounding box center [510, 661] width 17 height 17
checkbox input "true"
click at [505, 684] on input "checkbox" at bounding box center [510, 692] width 17 height 17
checkbox input "true"
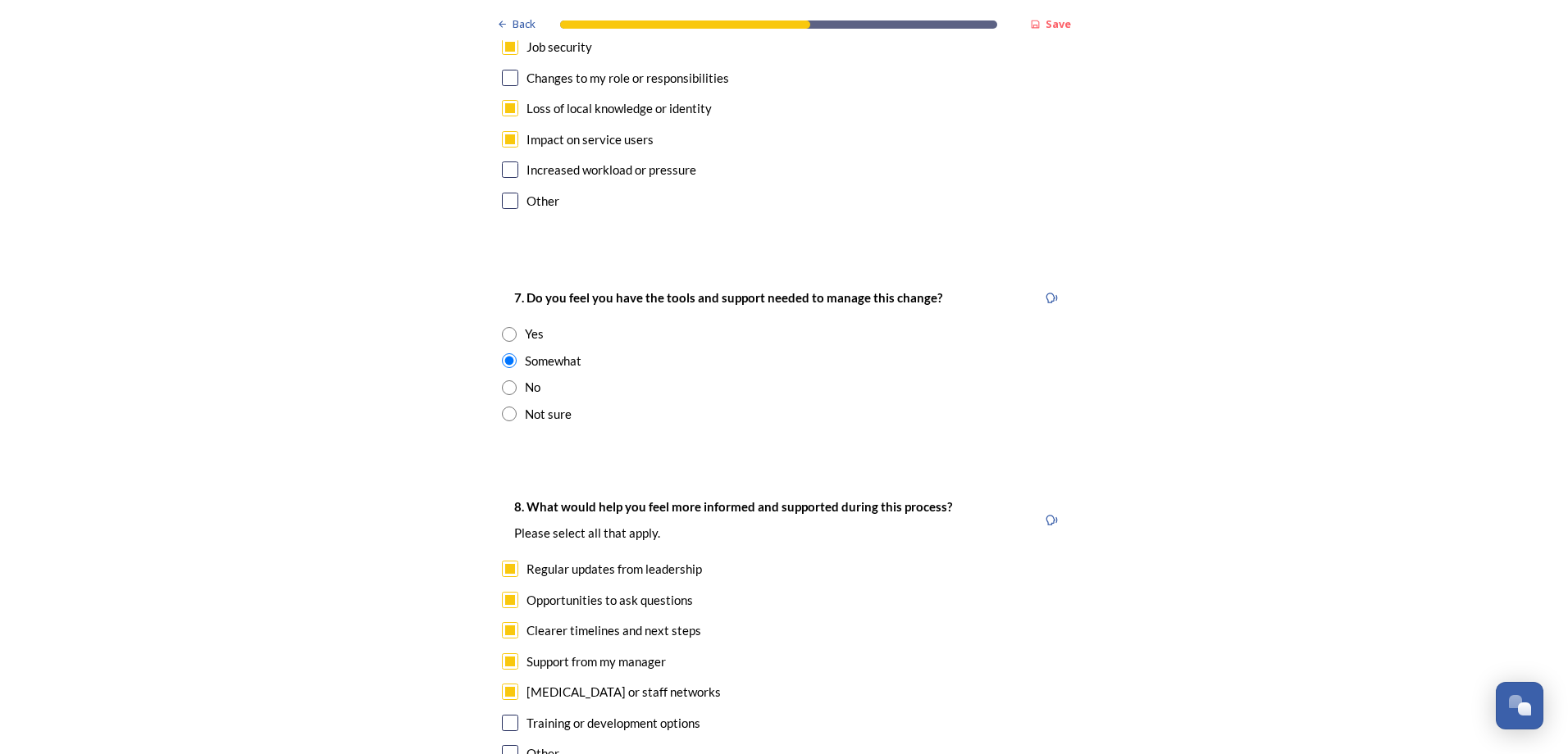
click at [502, 715] on input "checkbox" at bounding box center [510, 723] width 17 height 17
checkbox input "true"
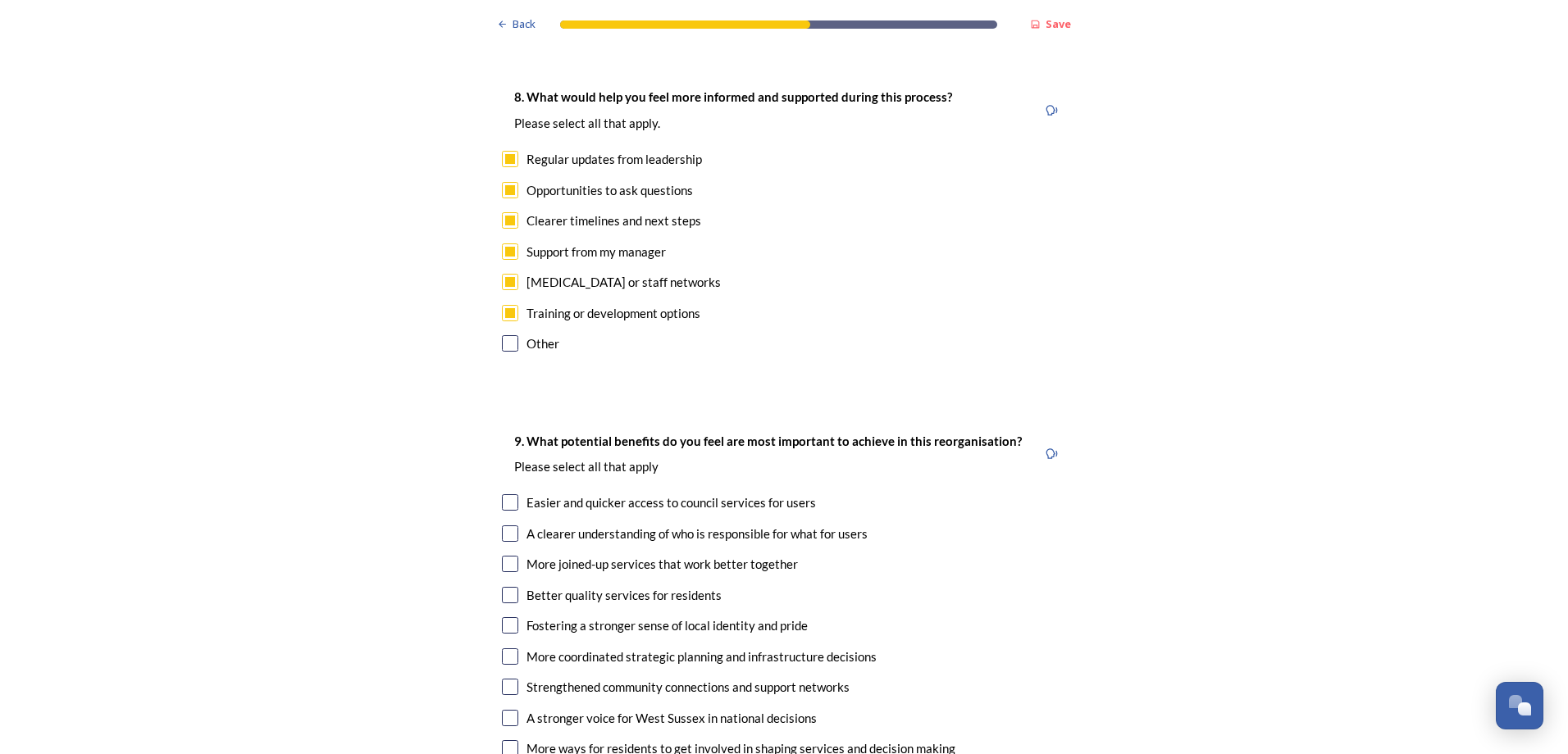
scroll to position [3853, 0]
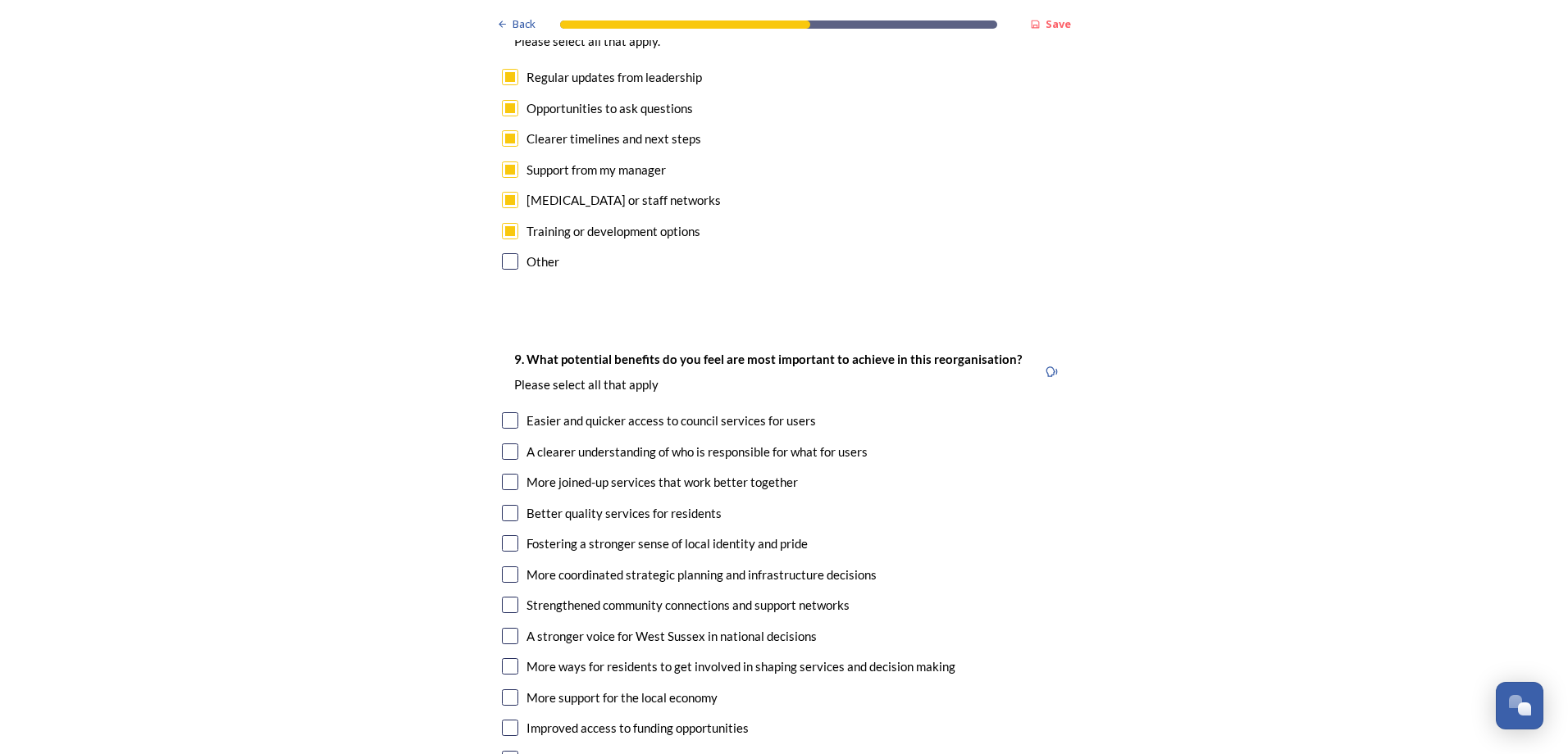
click at [507, 413] on input "checkbox" at bounding box center [510, 421] width 17 height 17
checkbox input "true"
click at [506, 443] on input "checkbox" at bounding box center [510, 452] width 17 height 17
checkbox input "true"
click at [504, 474] on input "checkbox" at bounding box center [510, 482] width 17 height 17
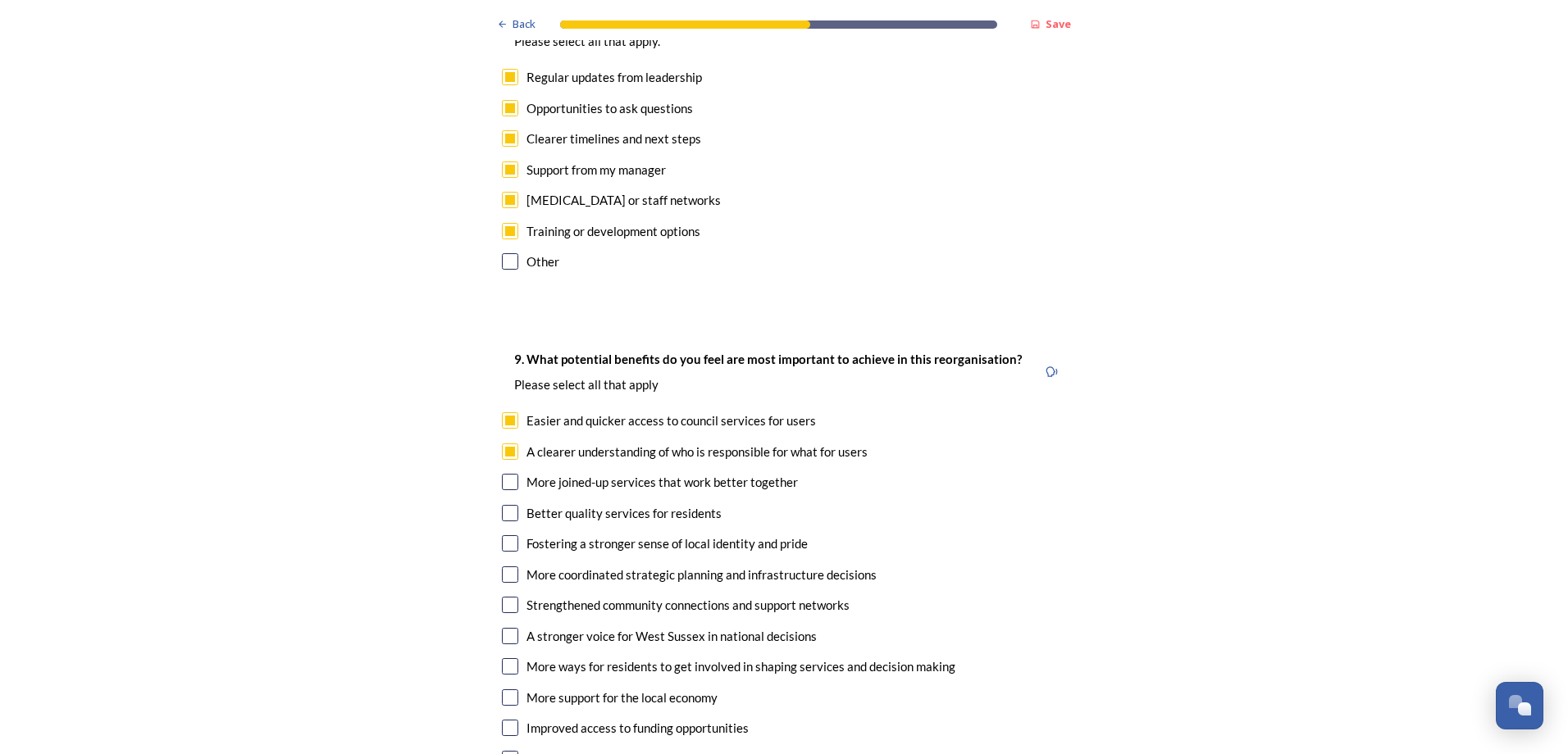
checkbox input "true"
click at [505, 505] on input "checkbox" at bounding box center [510, 513] width 17 height 17
checkbox input "true"
click at [503, 567] on input "checkbox" at bounding box center [510, 575] width 17 height 17
checkbox input "true"
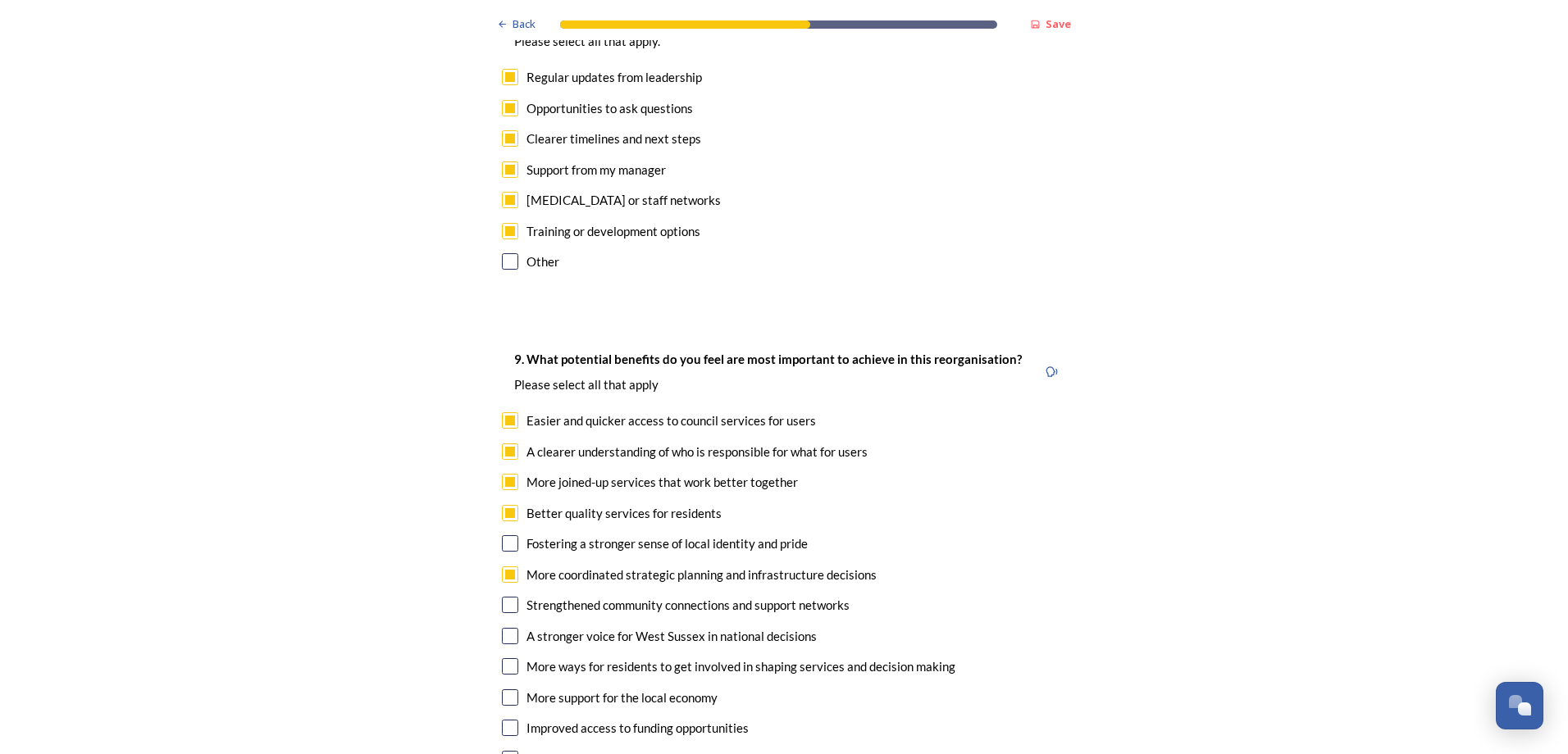
click at [508, 596] on input "checkbox" at bounding box center [510, 605] width 17 height 17
checkbox input "true"
click at [508, 628] on input "checkbox" at bounding box center [510, 636] width 17 height 17
checkbox input "true"
click at [507, 658] on input "checkbox" at bounding box center [510, 667] width 17 height 17
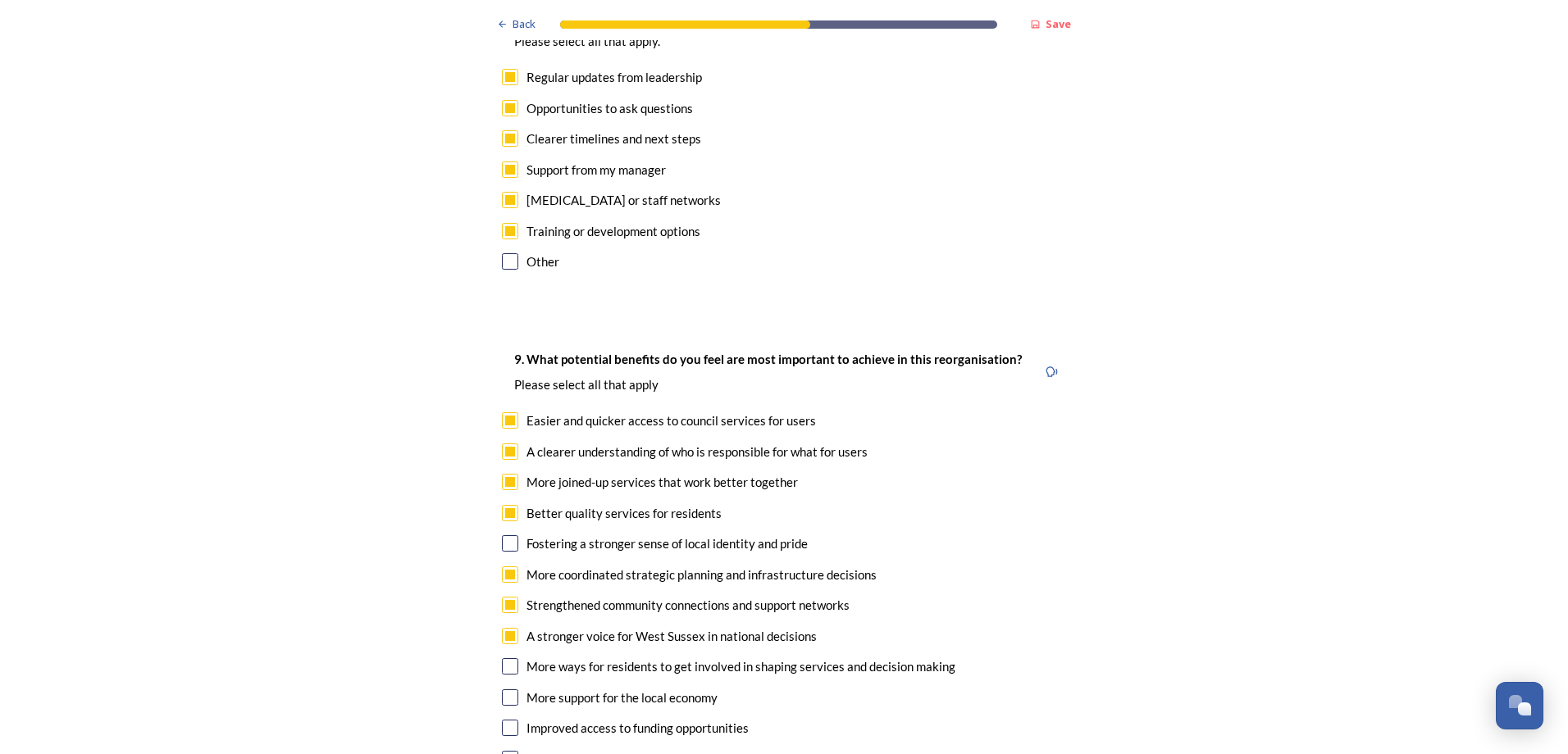
checkbox input "true"
click at [507, 689] on input "checkbox" at bounding box center [510, 697] width 17 height 17
checkbox input "true"
click at [504, 720] on input "checkbox" at bounding box center [510, 728] width 17 height 17
checkbox input "true"
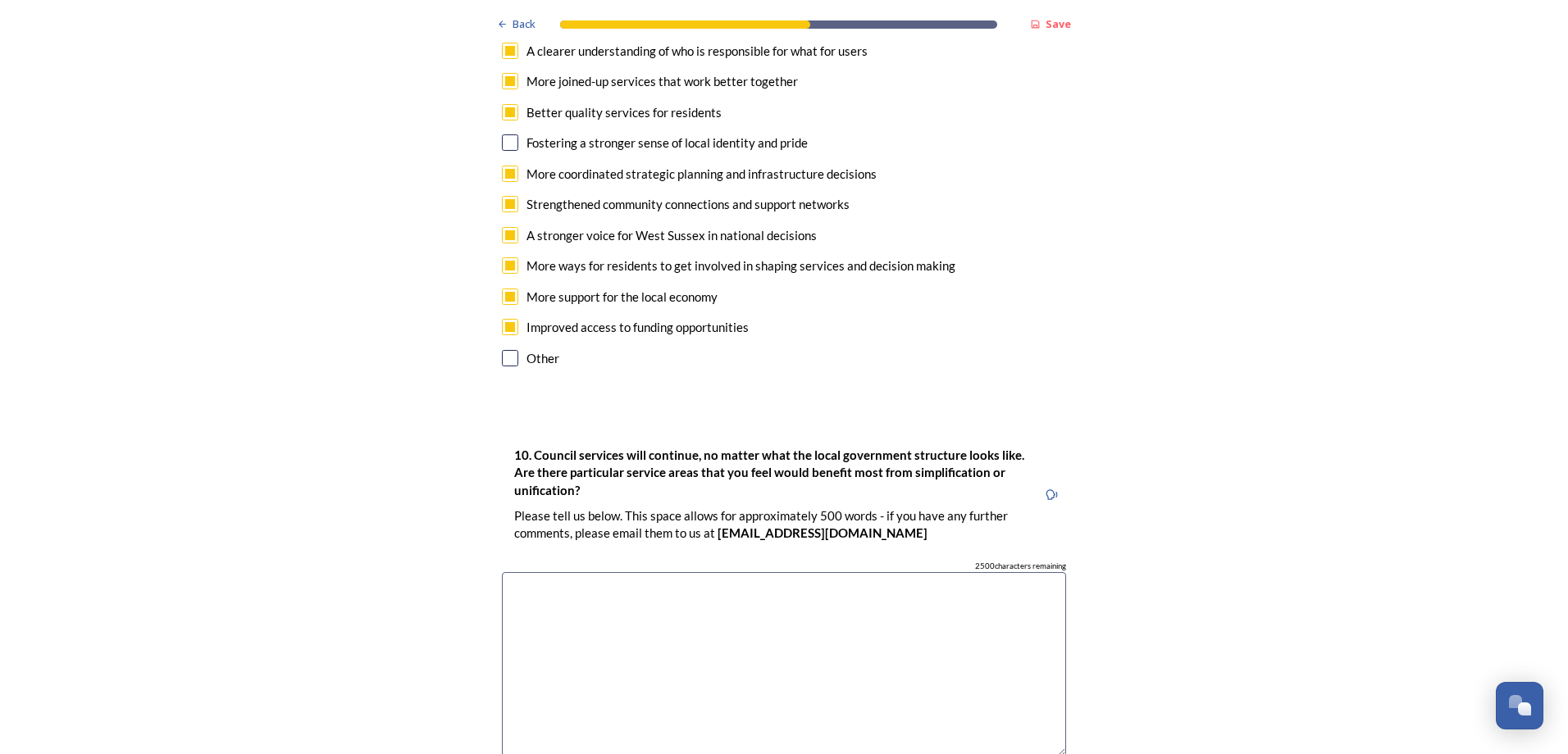
scroll to position [4262, 0]
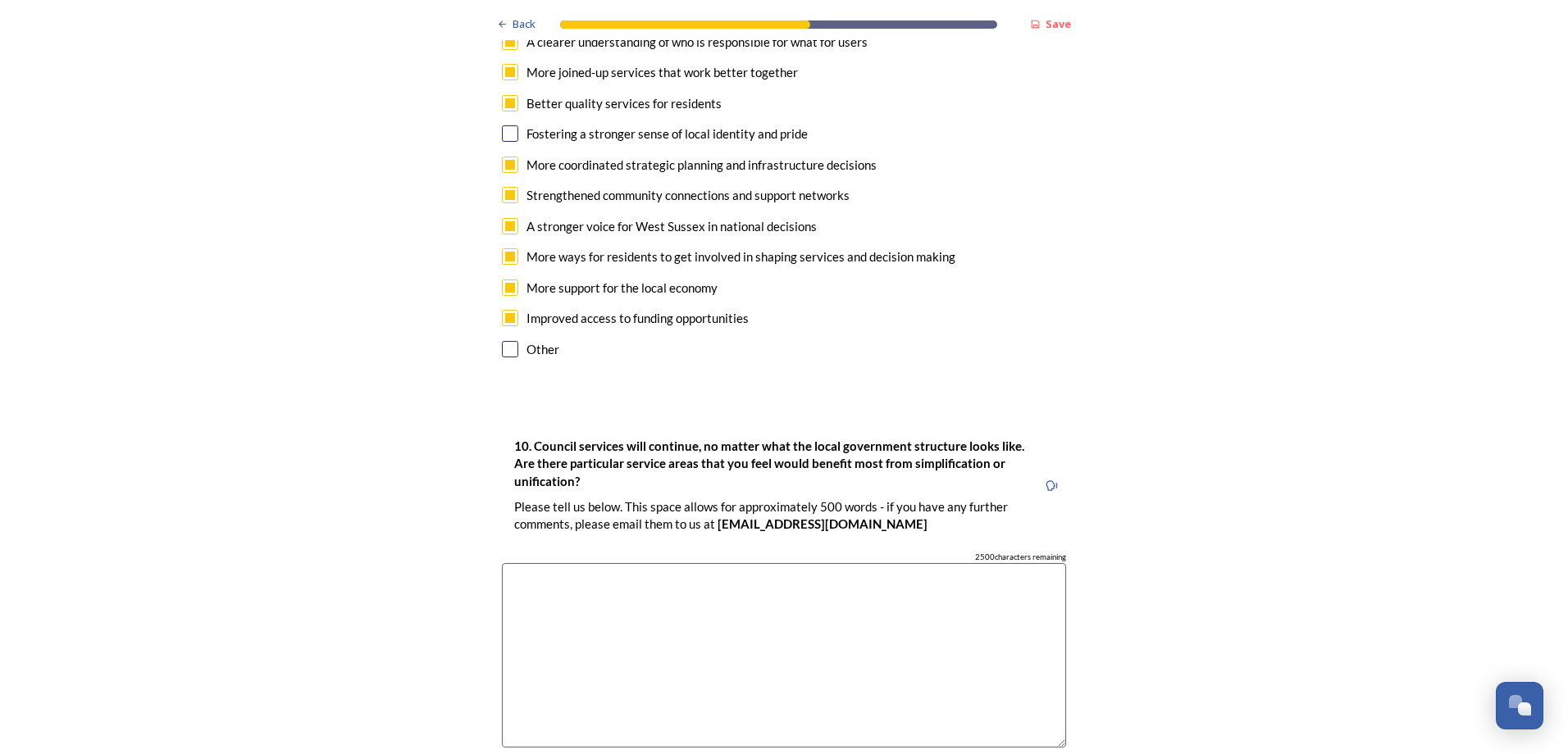
click at [583, 563] on textarea at bounding box center [784, 655] width 564 height 185
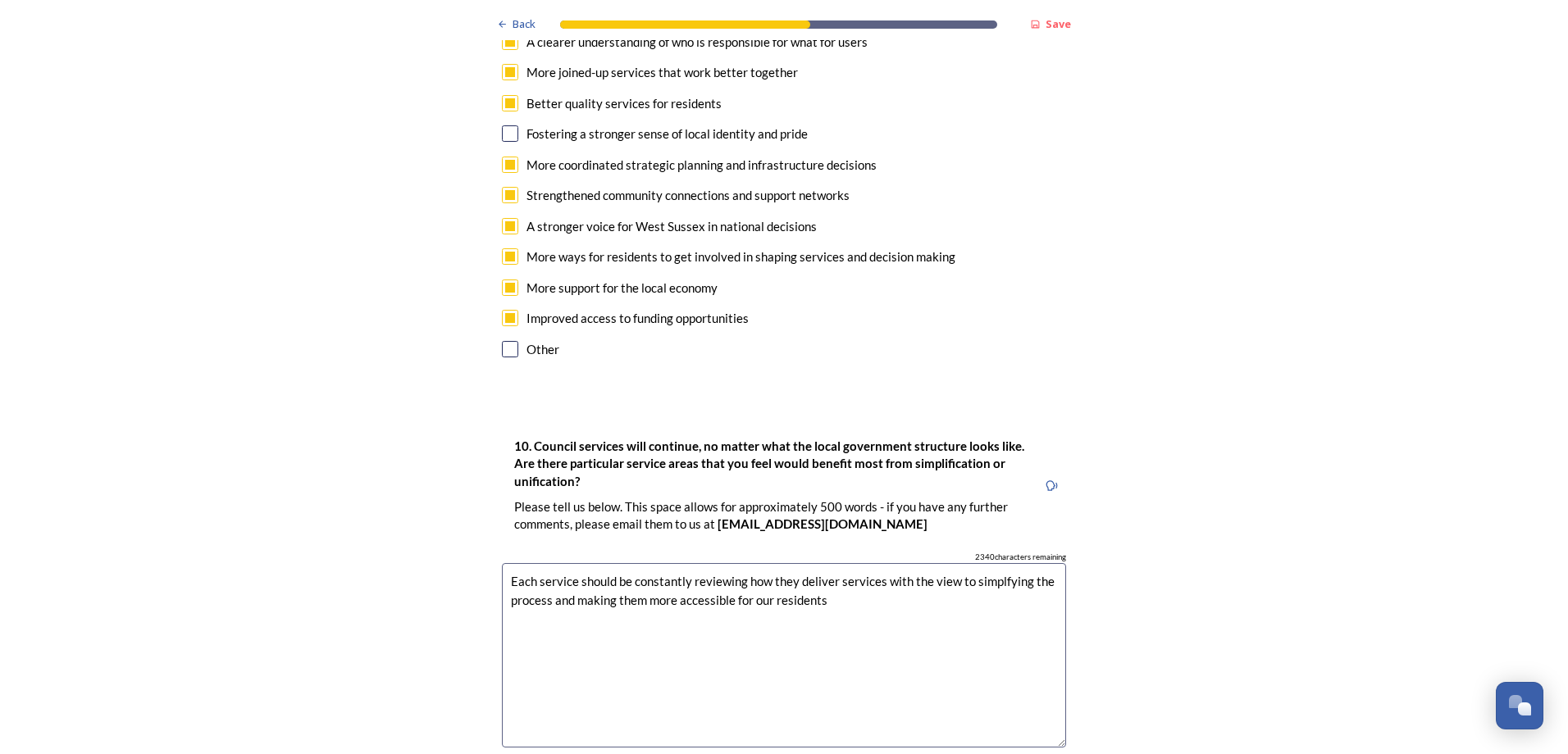
click at [988, 563] on textarea "Each service should be constantly reviewing how they deliver services with the …" at bounding box center [784, 655] width 564 height 185
click at [986, 563] on textarea "Each service should be constantly reviewing how they deliver services with the …" at bounding box center [784, 655] width 564 height 185
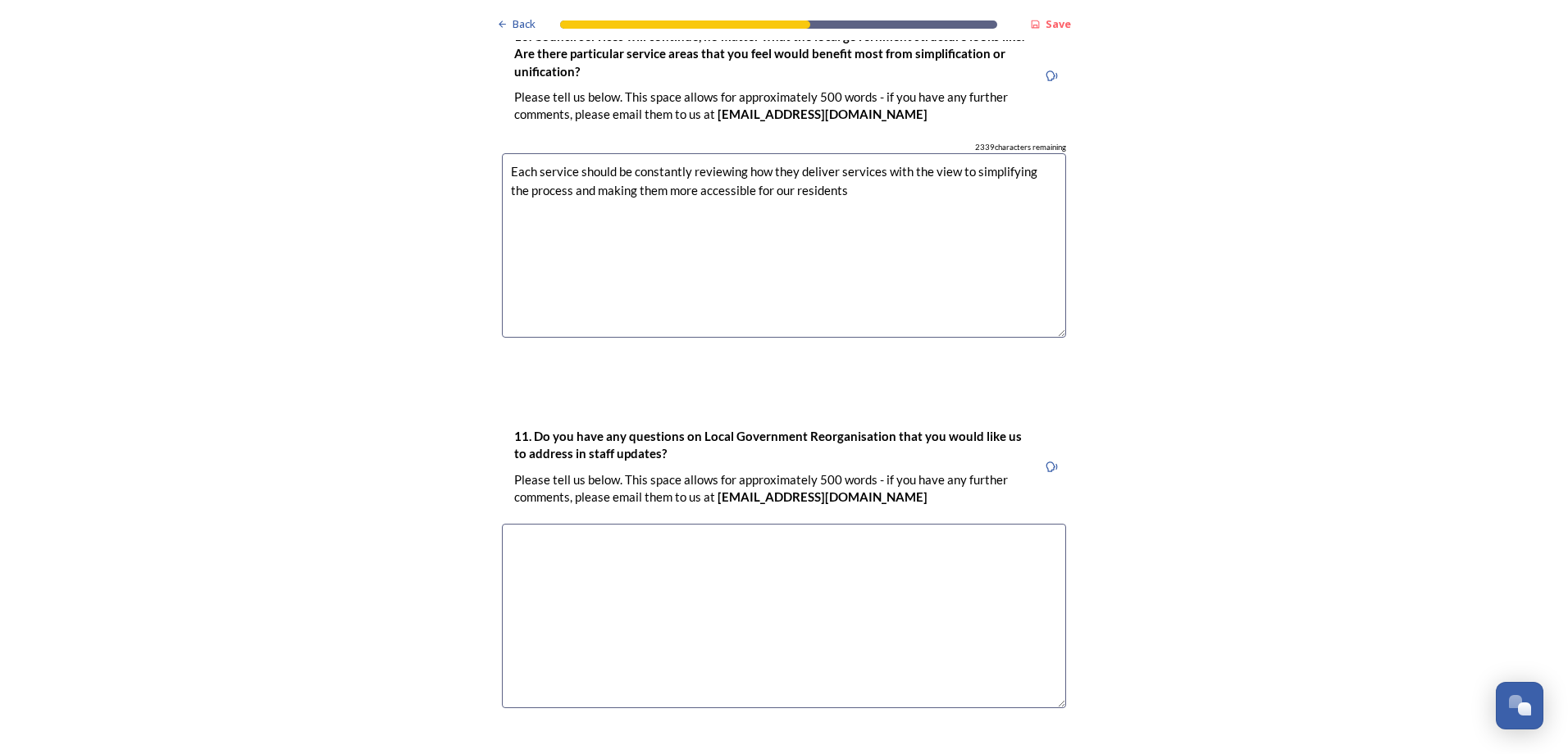
scroll to position [4748, 0]
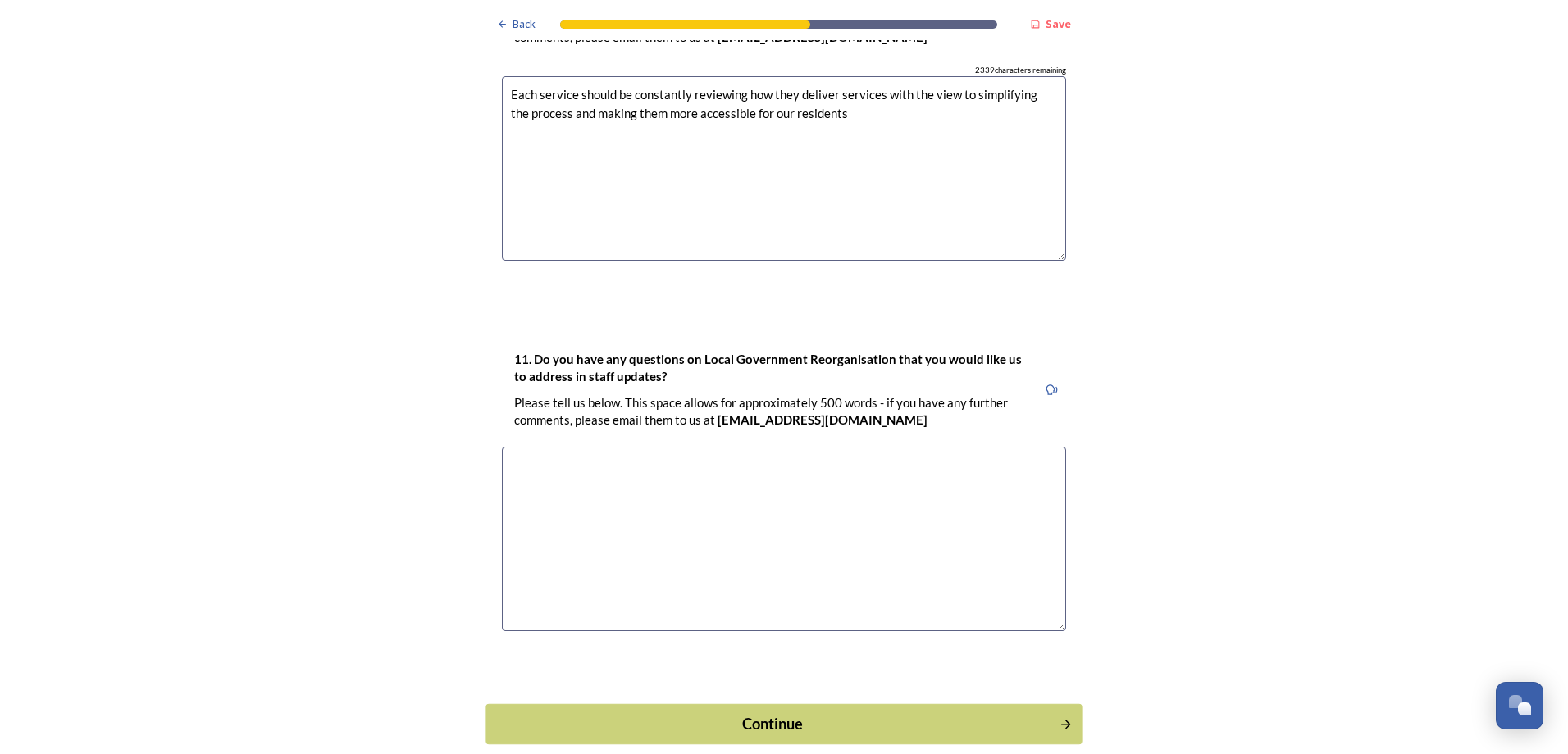
type textarea "Each service should be constantly reviewing how they deliver services with the …"
click at [1031, 712] on div "Continue" at bounding box center [773, 723] width 555 height 22
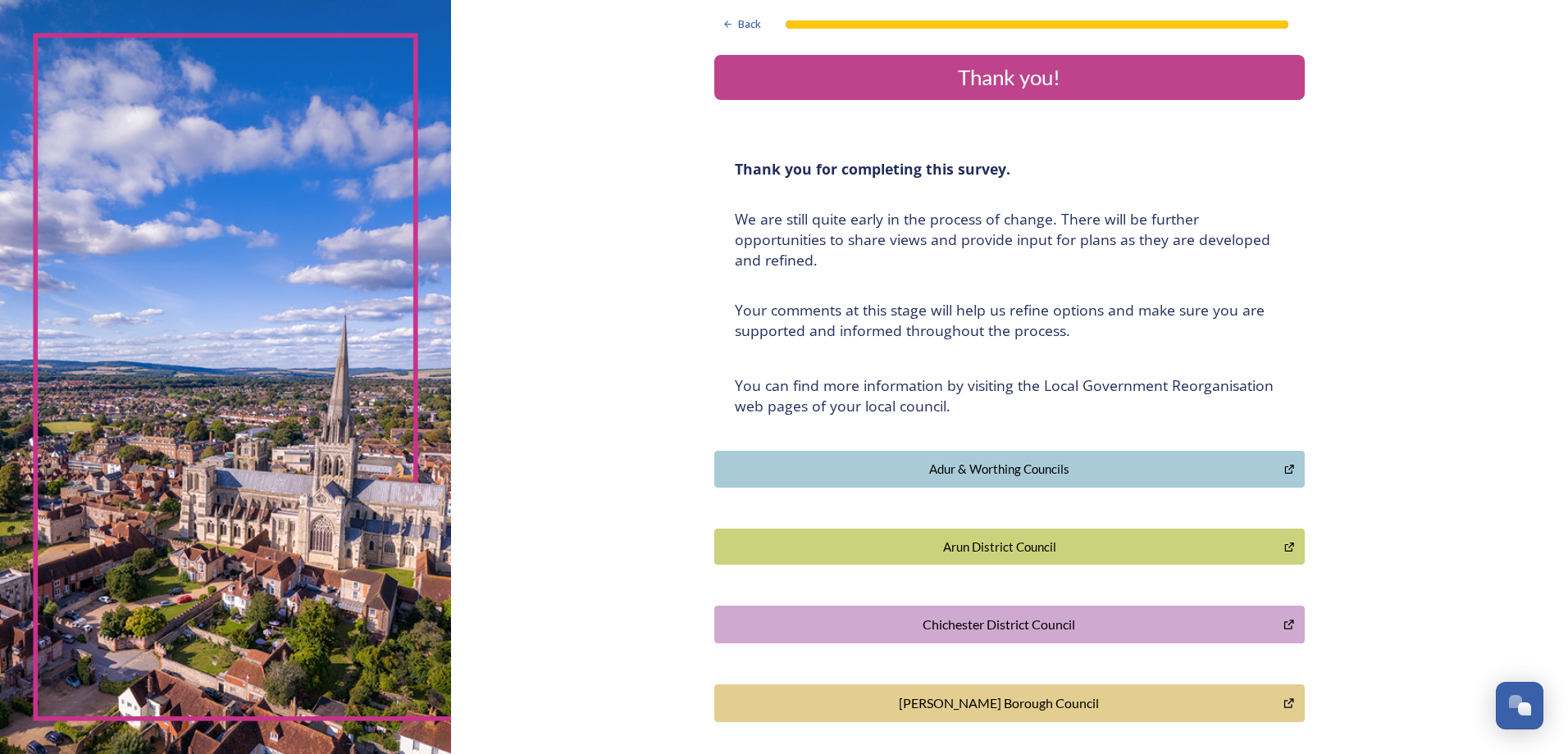
scroll to position [0, 0]
